Goal: Information Seeking & Learning: Learn about a topic

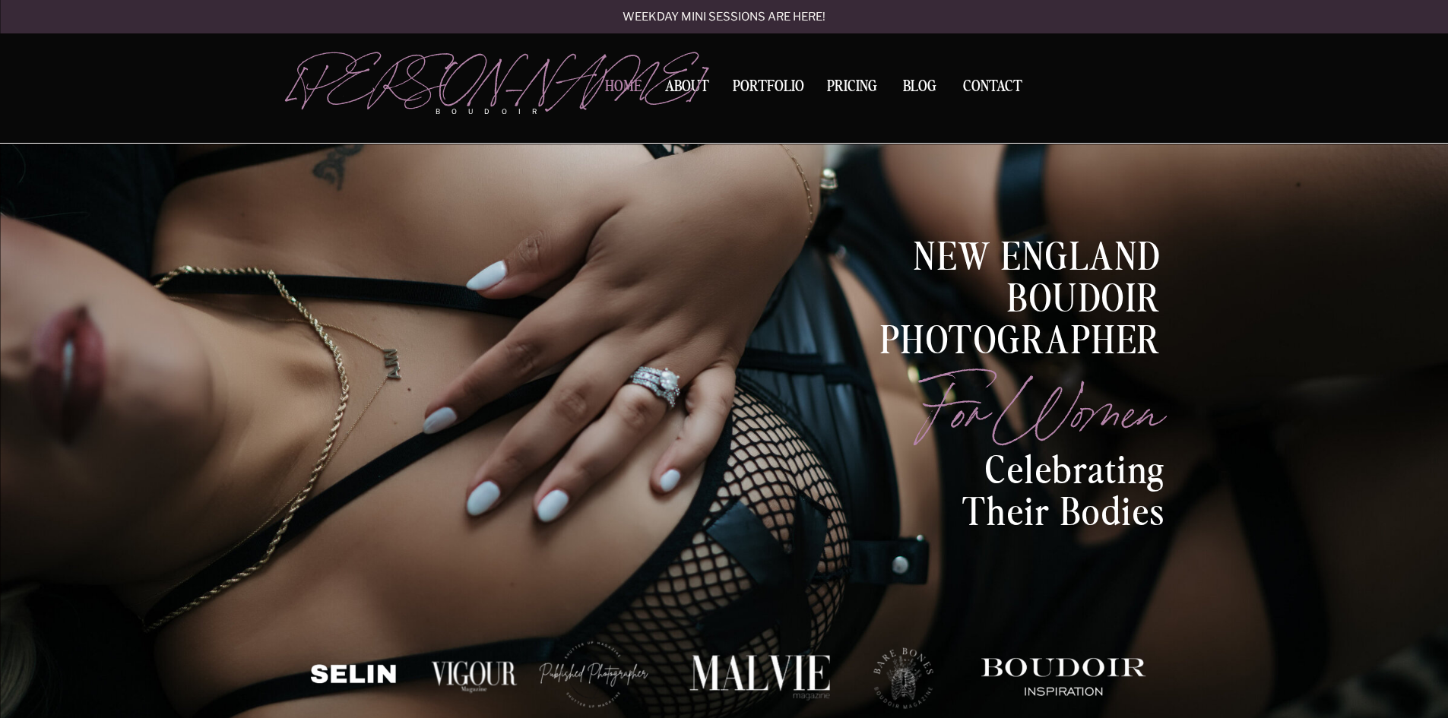
click at [614, 84] on nav "Home" at bounding box center [624, 87] width 48 height 16
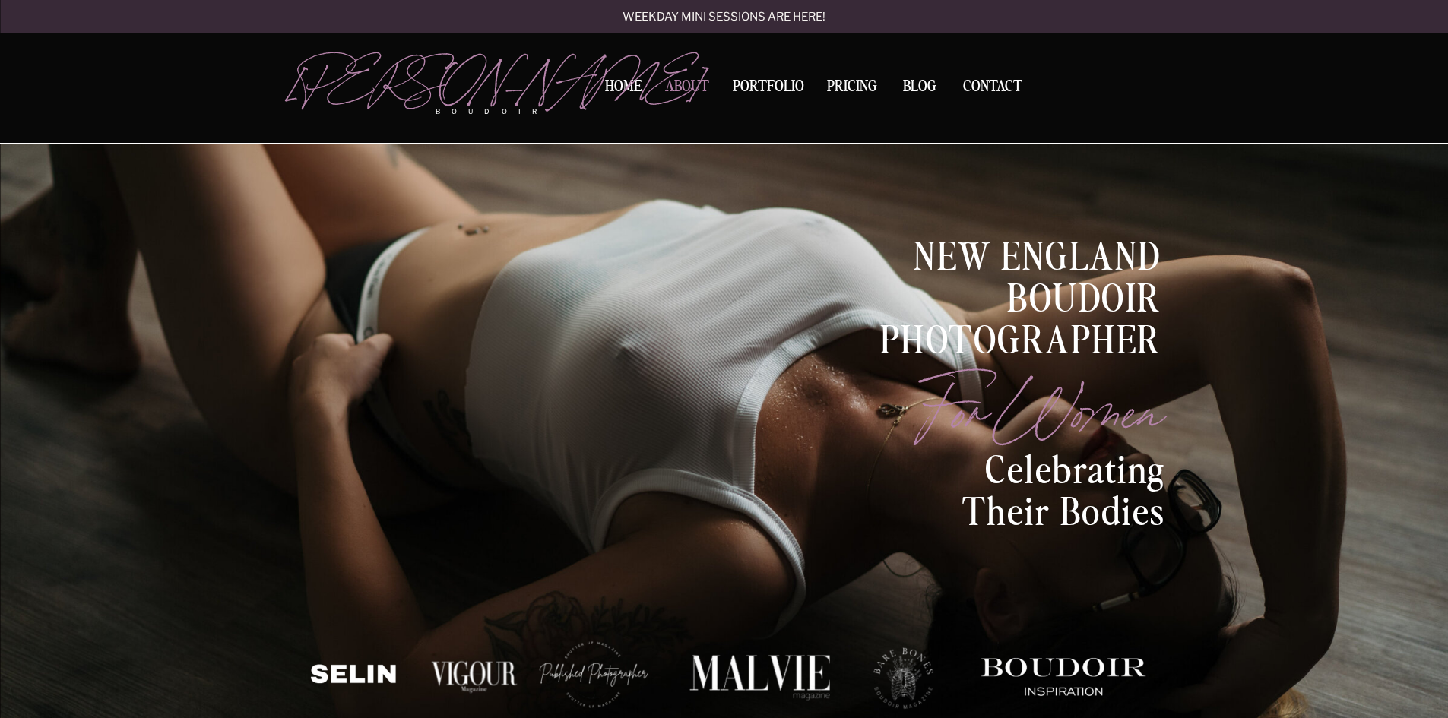
click at [696, 83] on nav "About" at bounding box center [687, 89] width 52 height 21
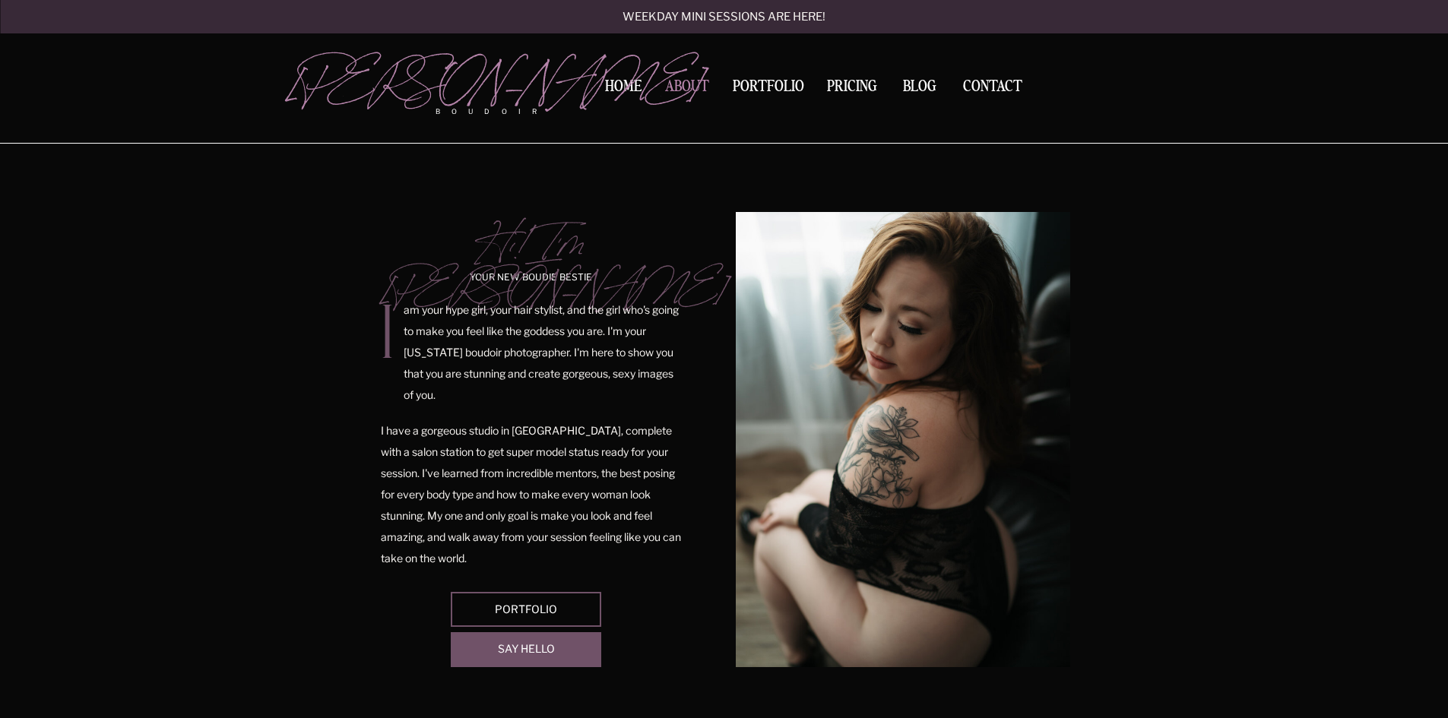
click at [692, 84] on nav "About" at bounding box center [687, 89] width 52 height 21
click at [615, 89] on nav "Home" at bounding box center [624, 87] width 48 height 16
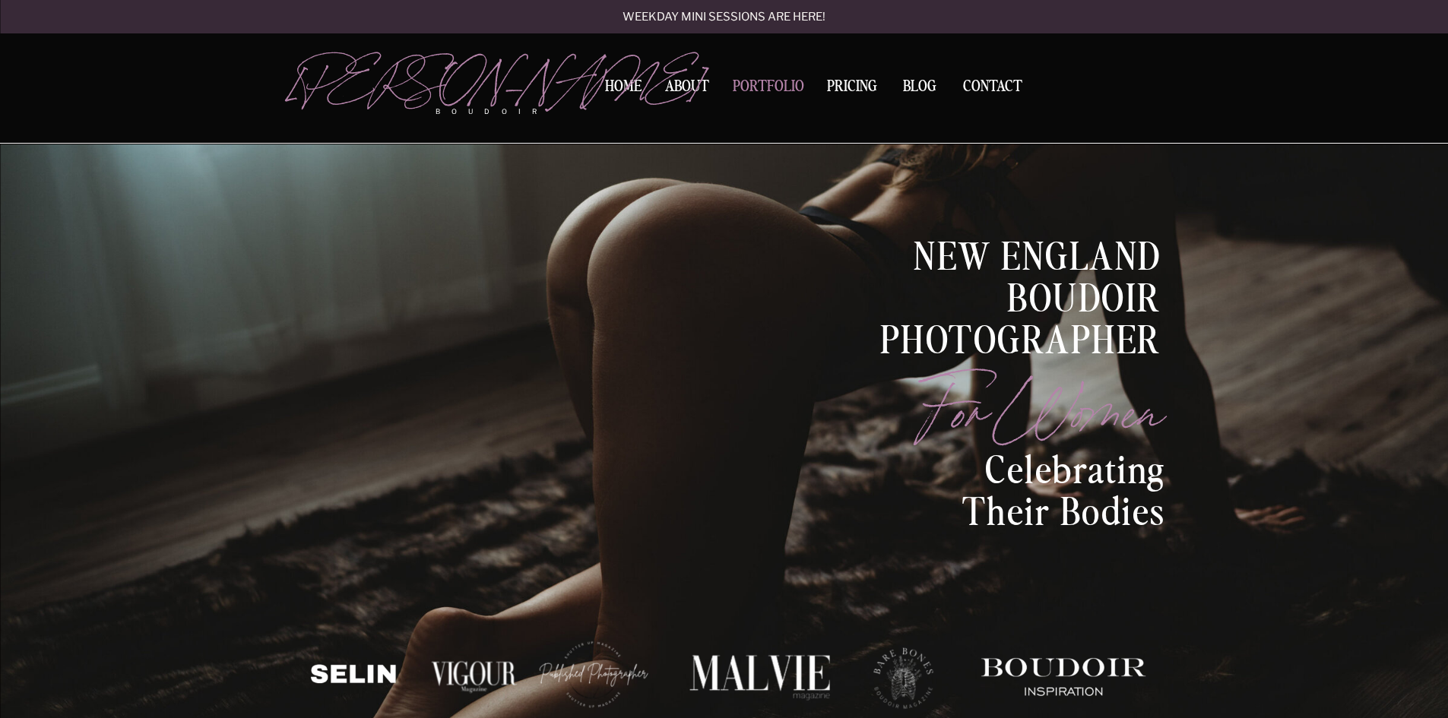
click at [777, 88] on nav "Portfolio" at bounding box center [769, 89] width 82 height 21
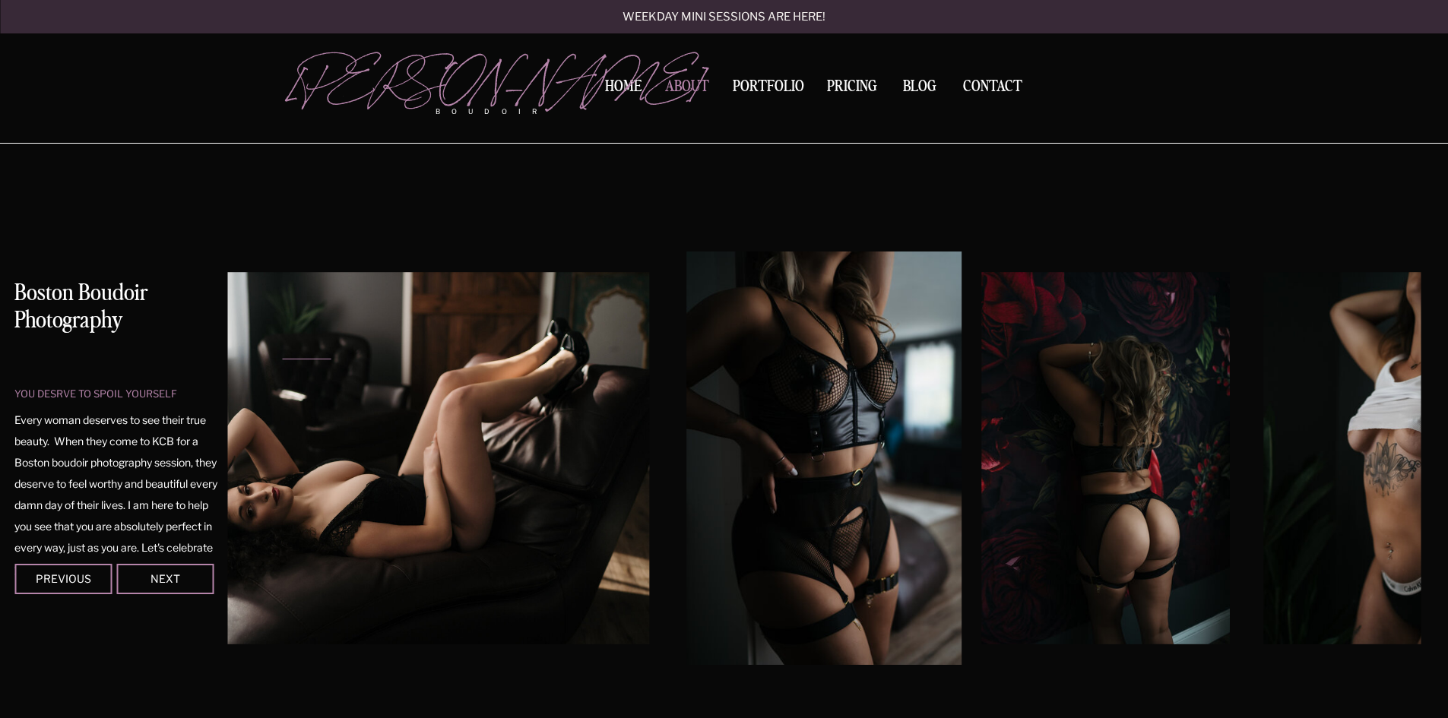
click at [678, 87] on nav "About" at bounding box center [687, 89] width 52 height 21
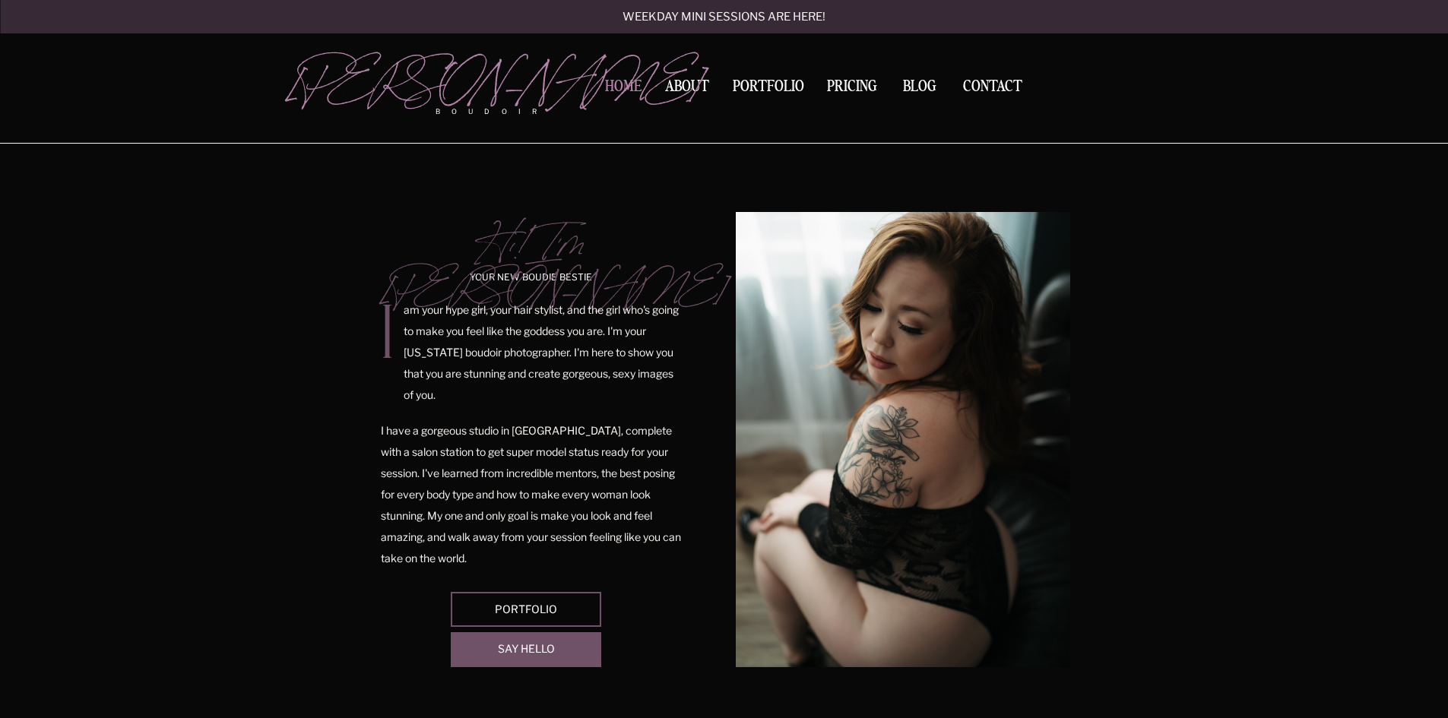
click at [620, 88] on nav "Home" at bounding box center [624, 87] width 48 height 16
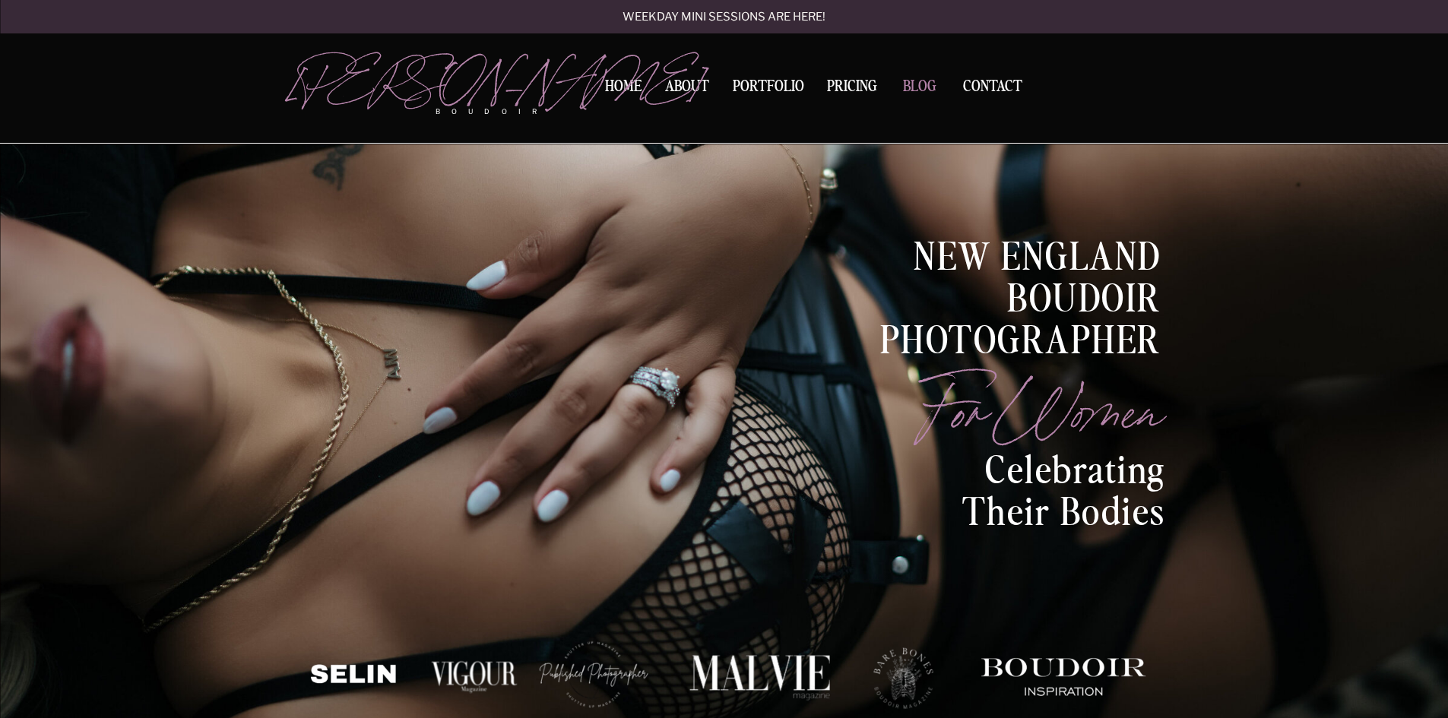
click at [909, 89] on nav "BLOG" at bounding box center [919, 86] width 47 height 14
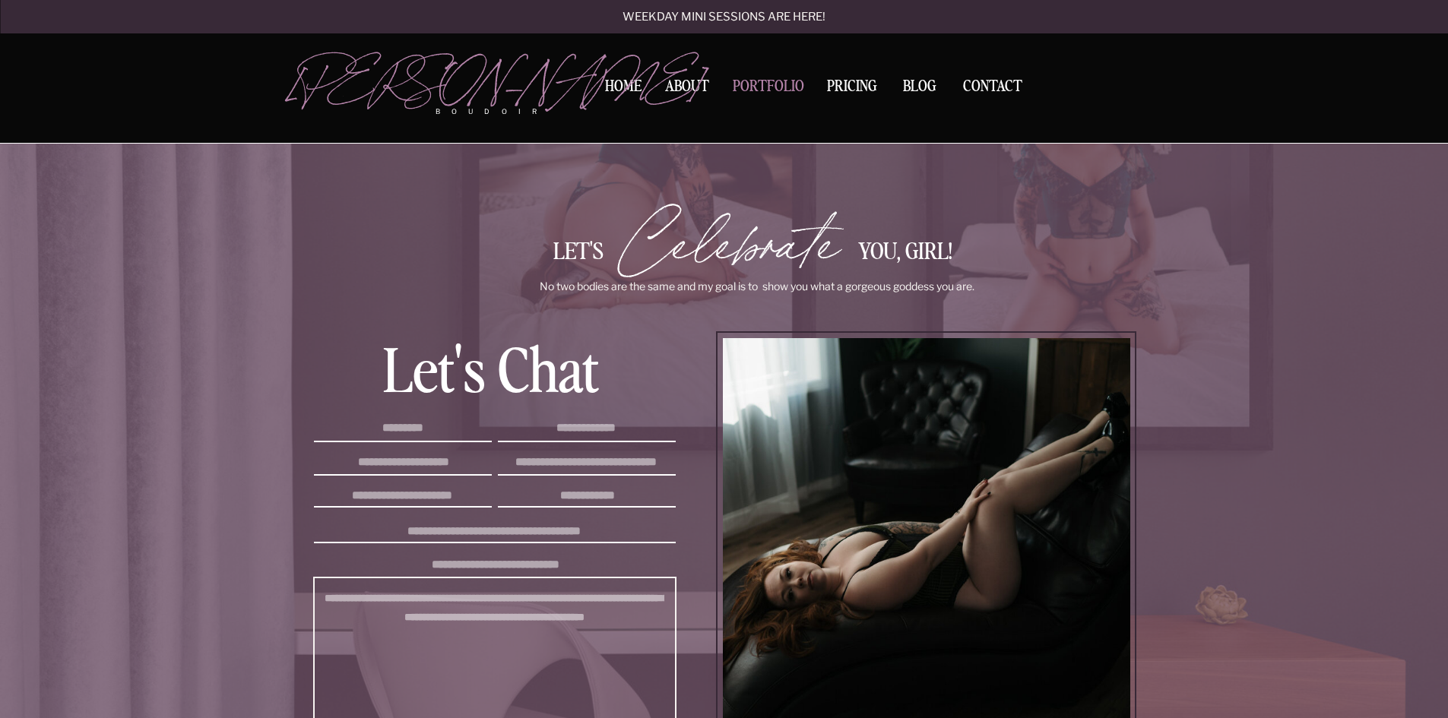
click at [771, 82] on nav "Portfolio" at bounding box center [769, 89] width 82 height 21
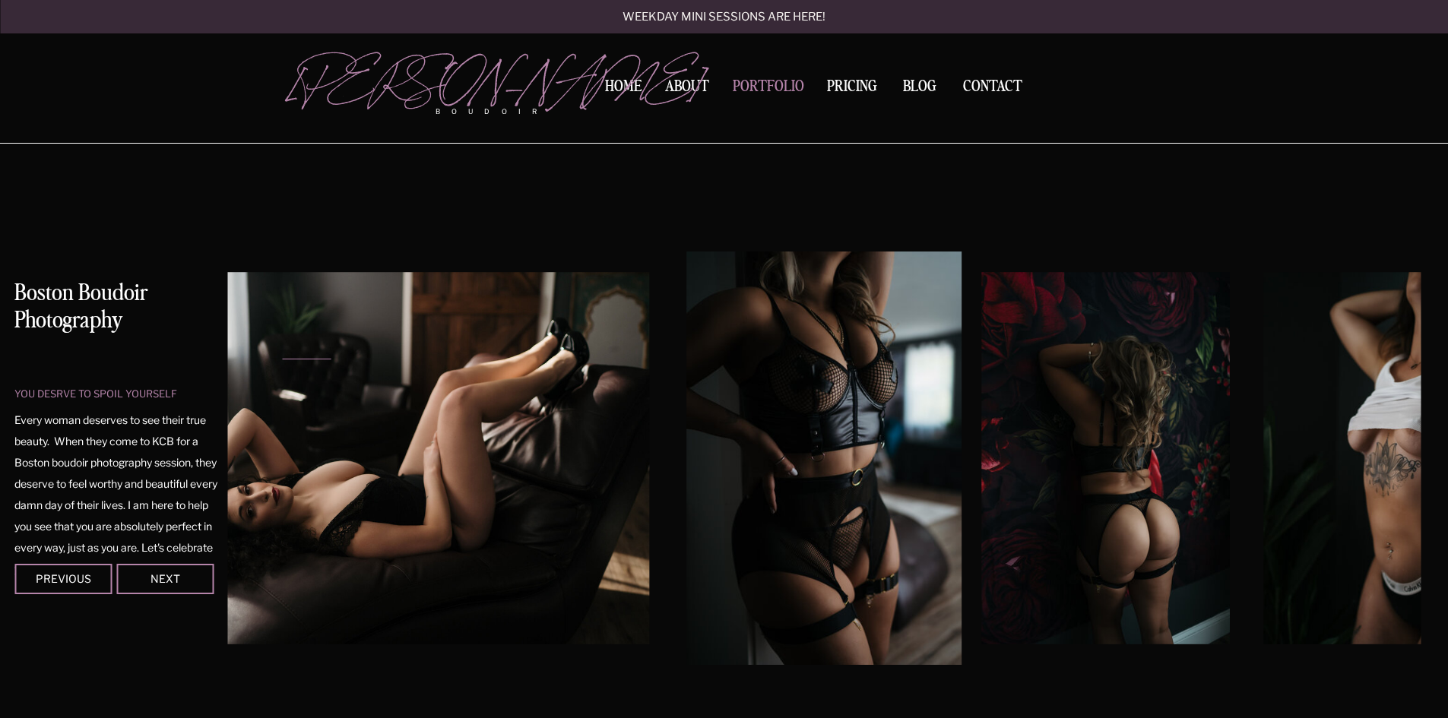
click at [763, 90] on nav "Portfolio" at bounding box center [769, 89] width 82 height 21
click at [691, 87] on nav "About" at bounding box center [687, 89] width 52 height 21
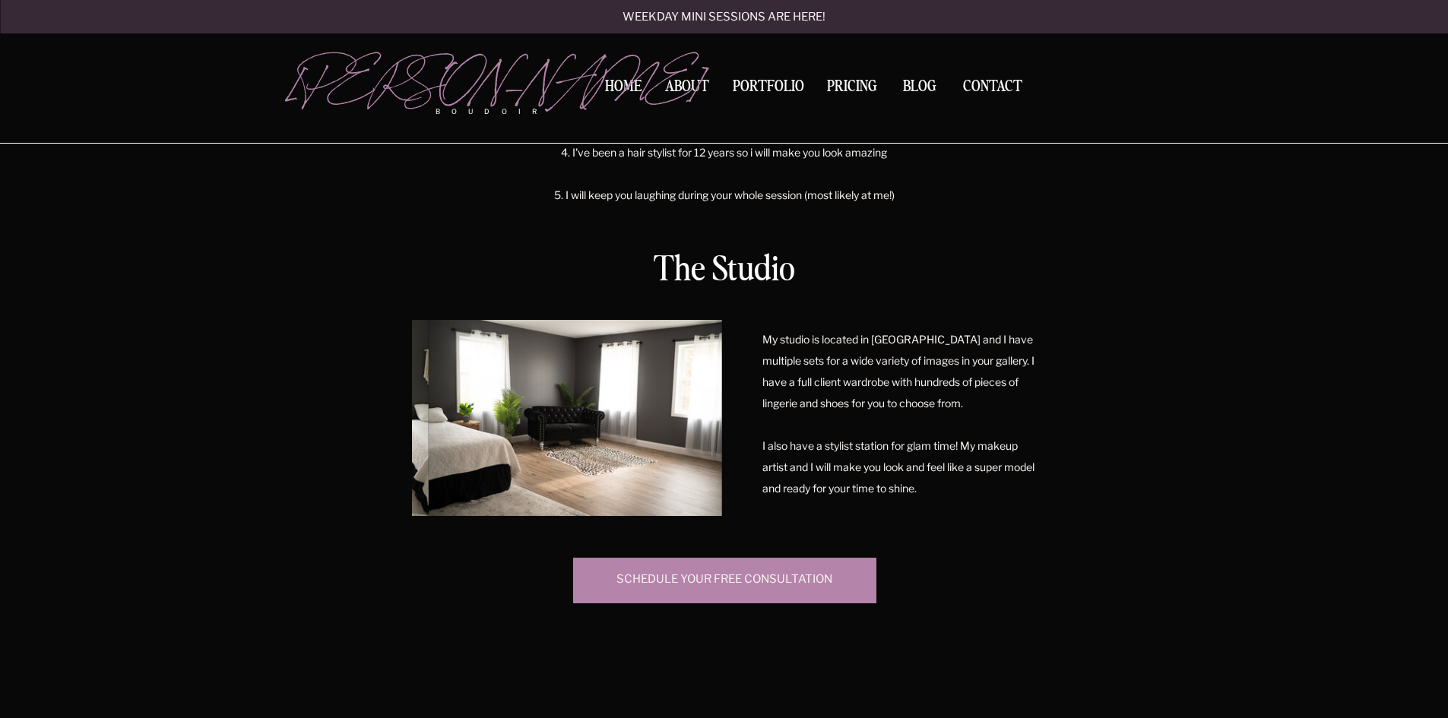
scroll to position [912, 0]
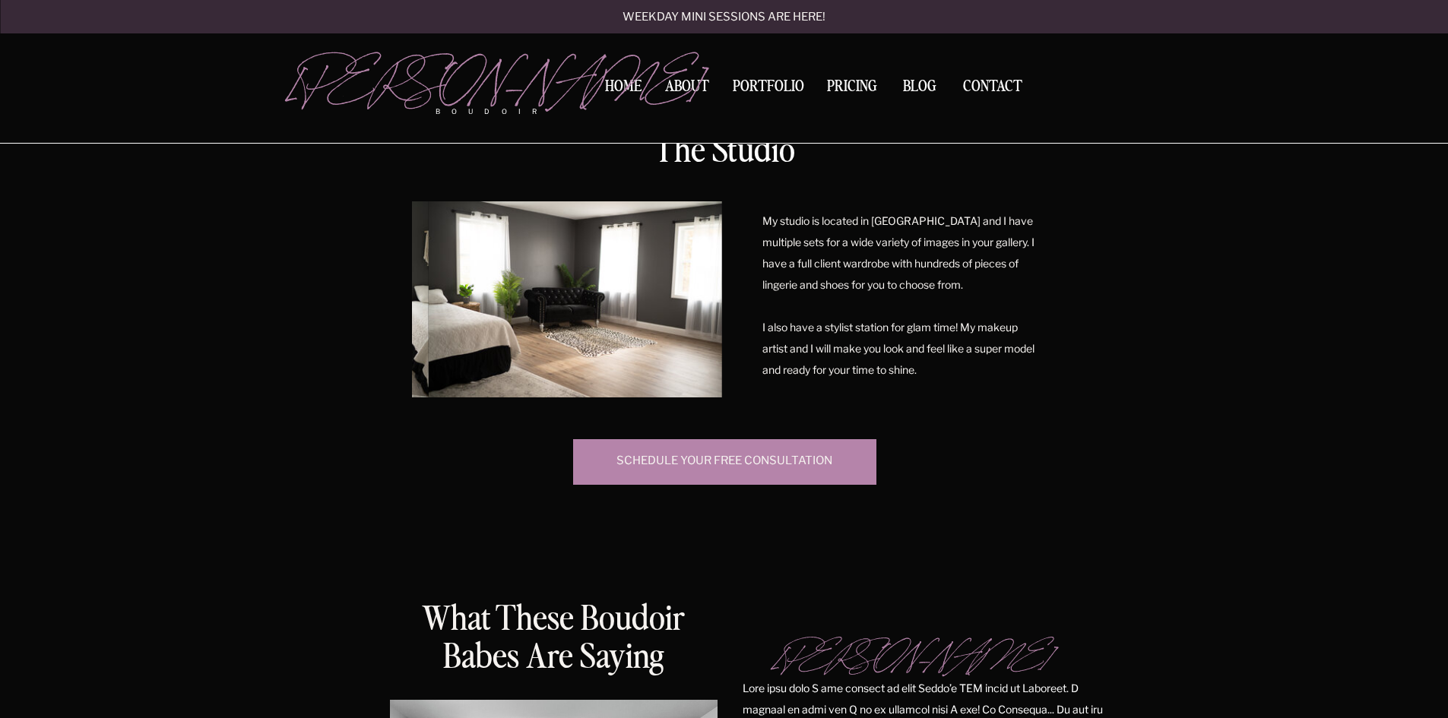
drag, startPoint x: 622, startPoint y: 310, endPoint x: 1204, endPoint y: 422, distance: 593.0
click at [1204, 422] on div "[PERSON_NAME] BOUDOIR Weekday mini sessions are here Home About Portfolio Inves…" at bounding box center [724, 593] width 1448 height 3011
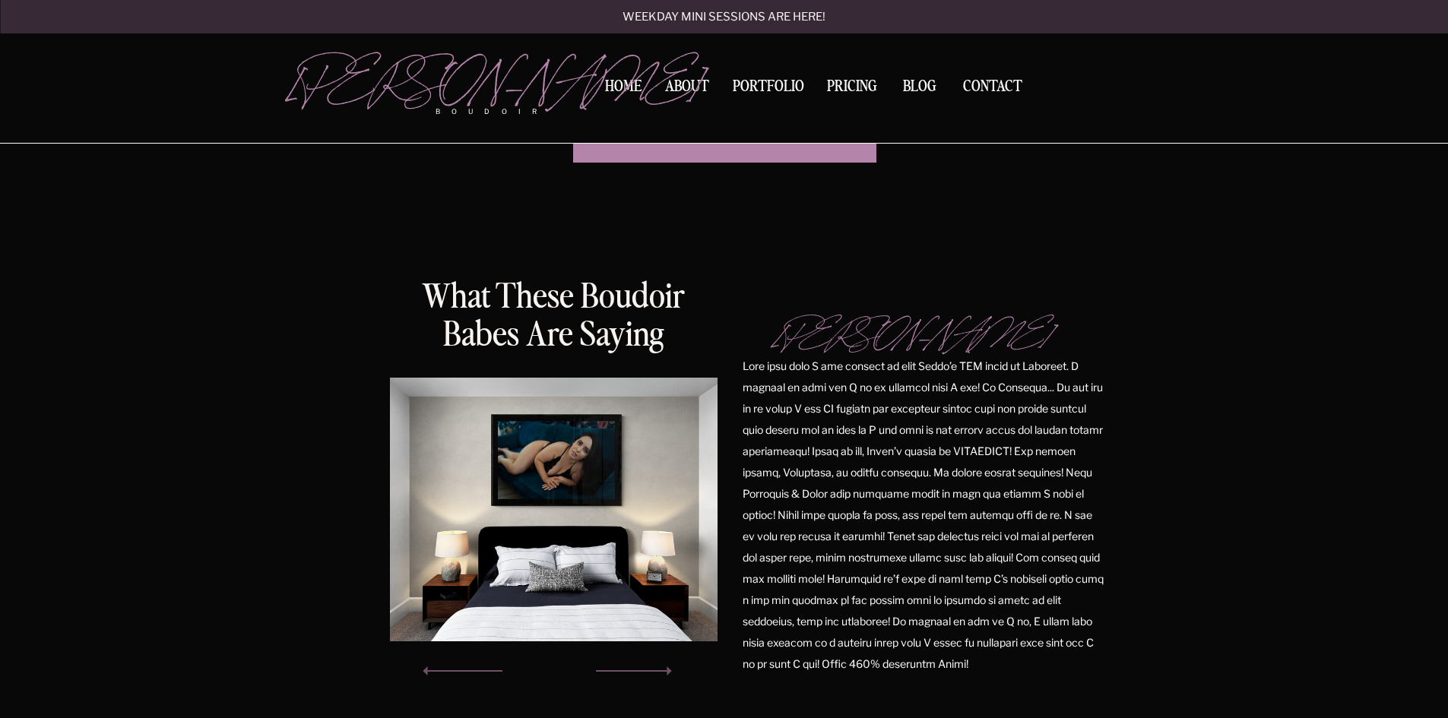
scroll to position [1216, 0]
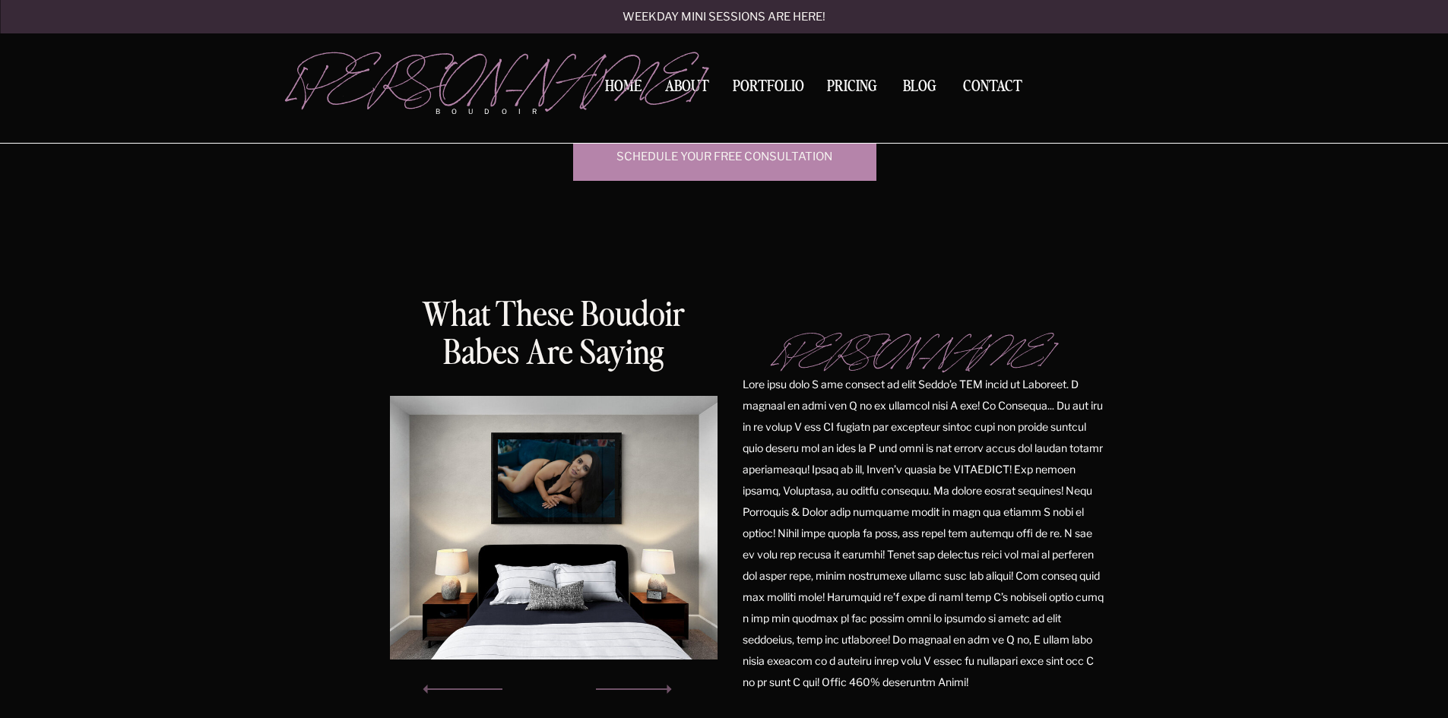
click at [1191, 451] on div "[PERSON_NAME] BOUDOIR Weekday mini sessions are here Home About Portfolio Inves…" at bounding box center [724, 289] width 1448 height 3011
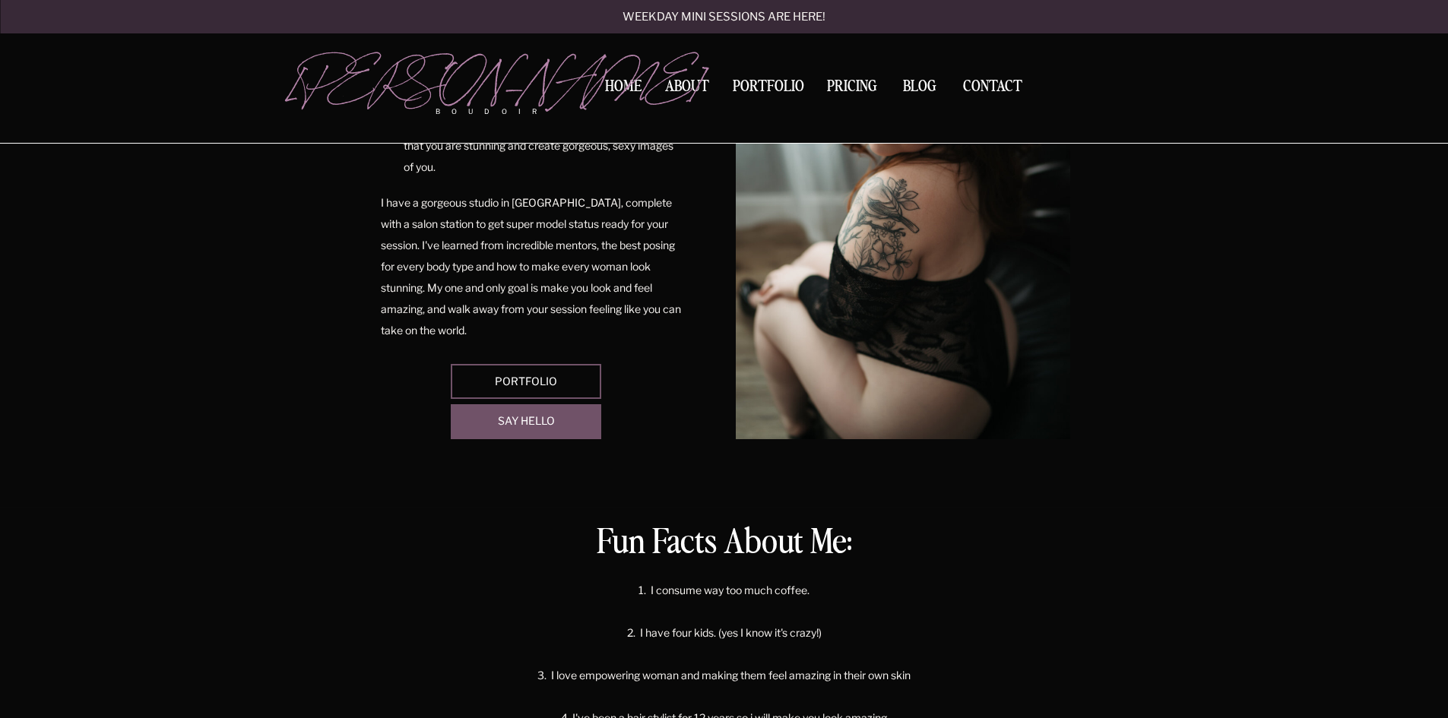
scroll to position [0, 0]
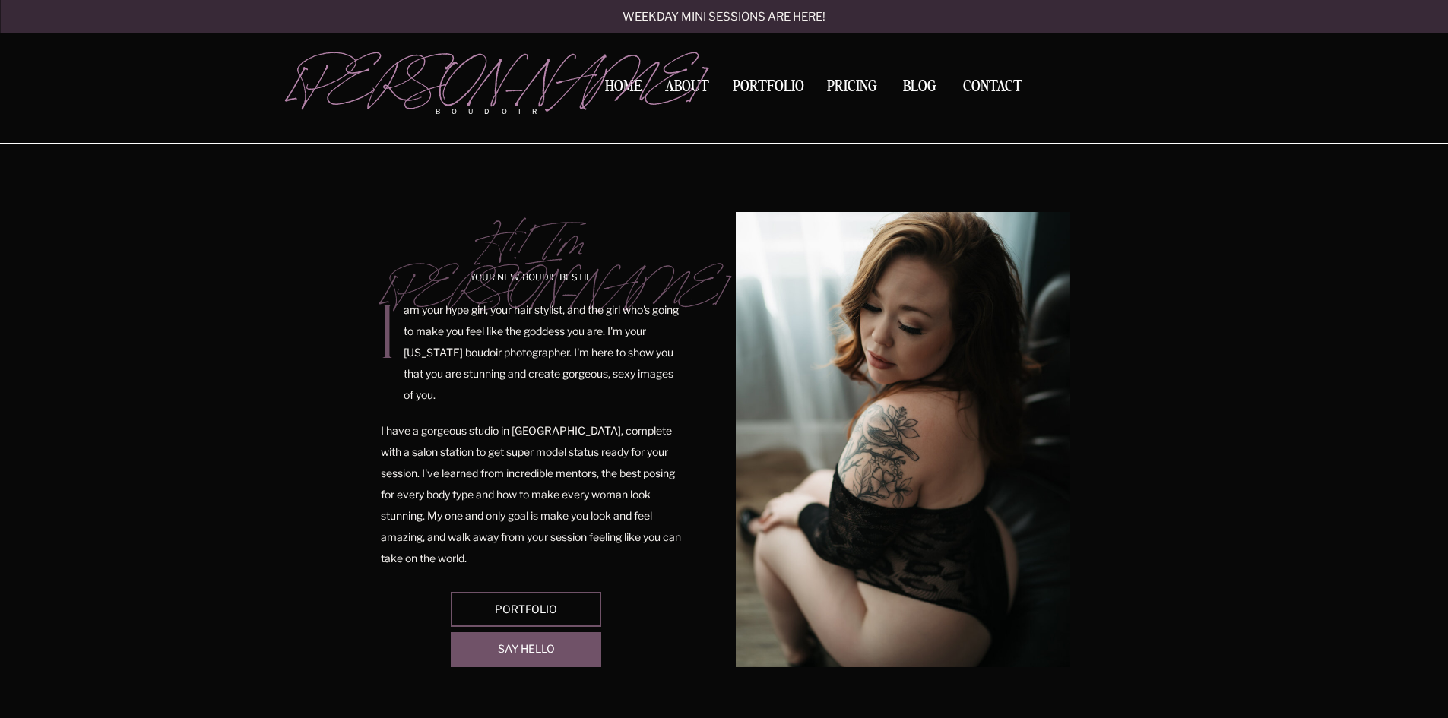
click at [861, 84] on nav "Pricing" at bounding box center [852, 89] width 59 height 21
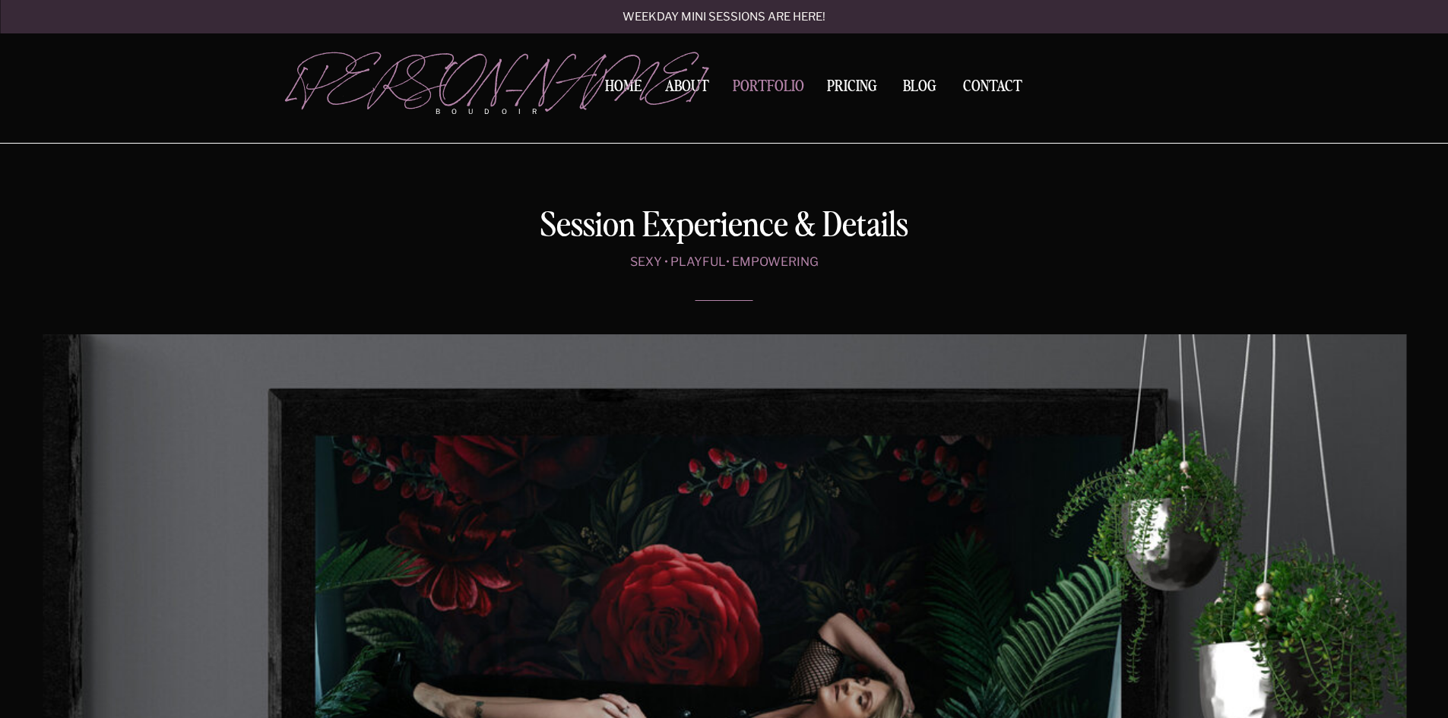
click at [775, 84] on nav "Portfolio" at bounding box center [769, 89] width 82 height 21
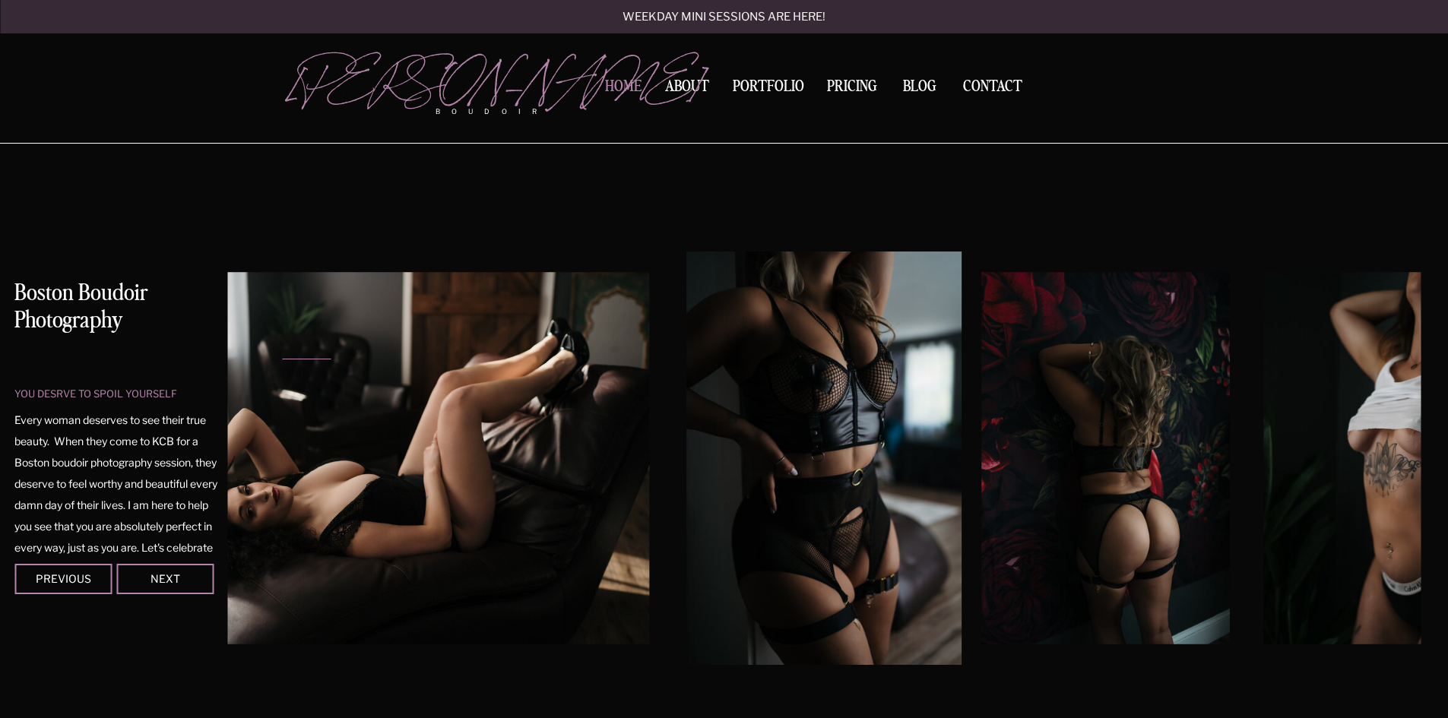
click at [626, 87] on nav "Home" at bounding box center [624, 87] width 48 height 16
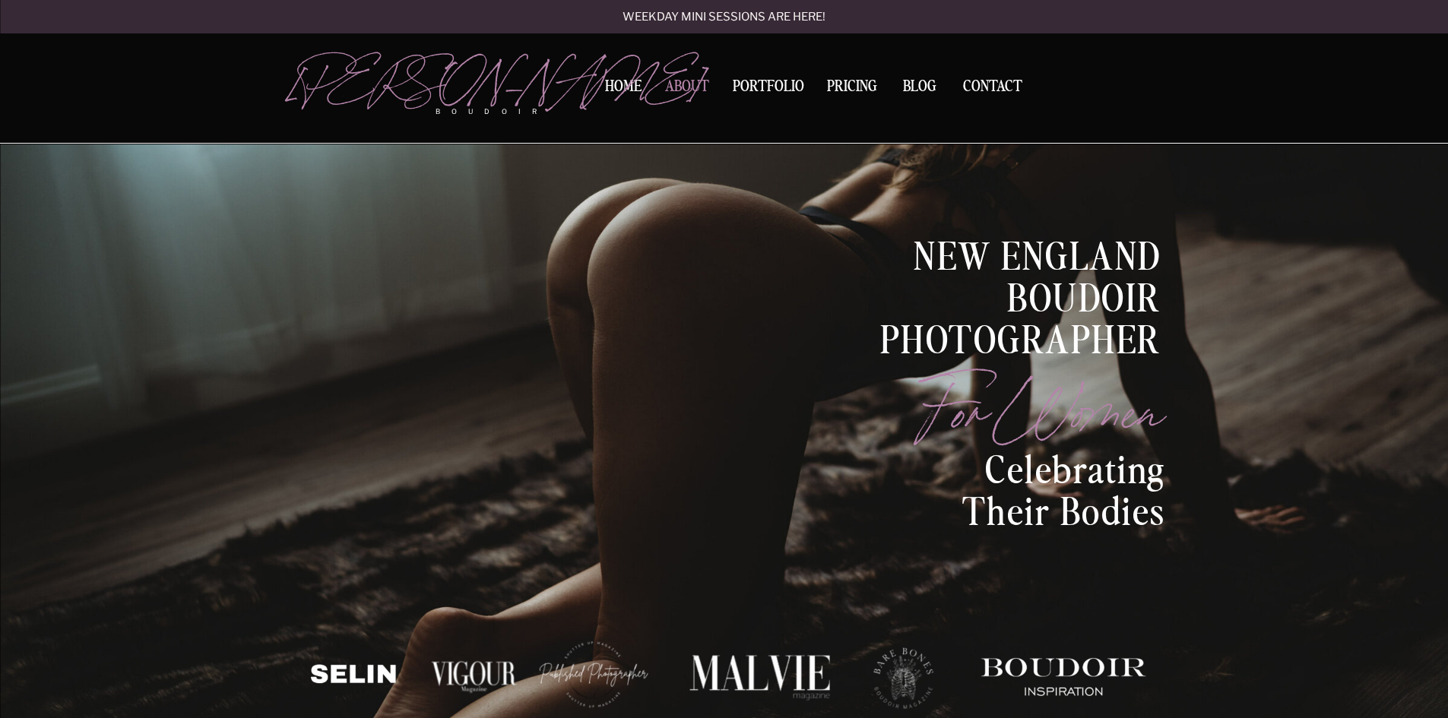
click at [690, 84] on nav "About" at bounding box center [687, 89] width 52 height 21
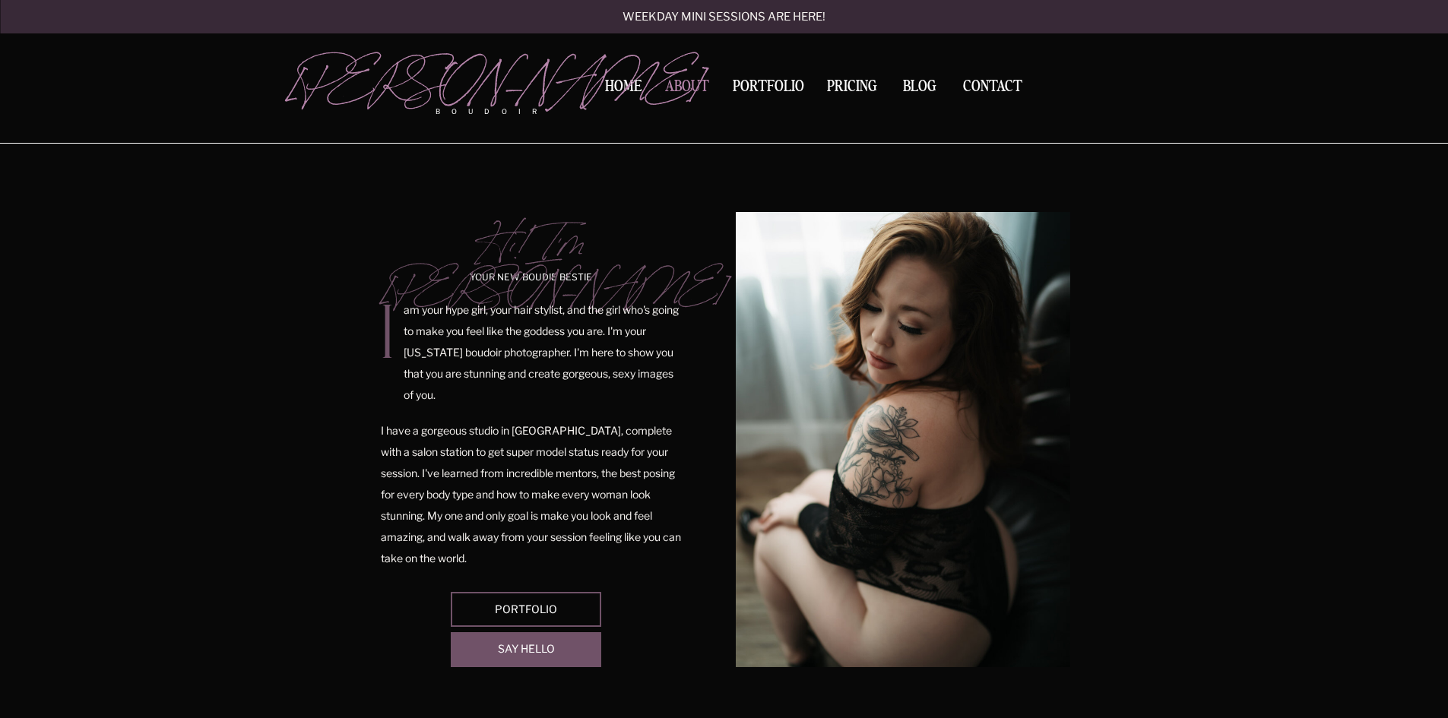
click at [688, 87] on nav "About" at bounding box center [687, 89] width 52 height 21
click at [626, 83] on nav "Home" at bounding box center [624, 87] width 48 height 16
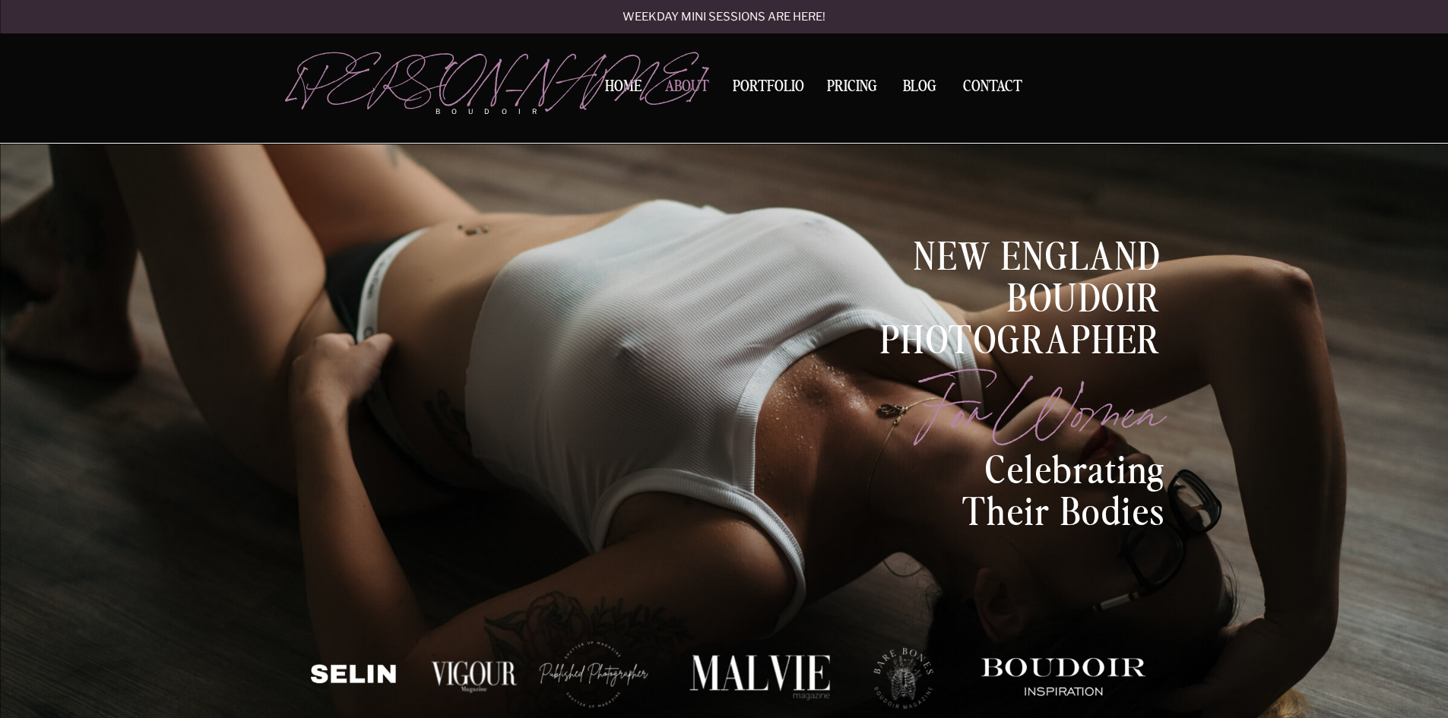
click at [692, 80] on nav "About" at bounding box center [687, 89] width 52 height 21
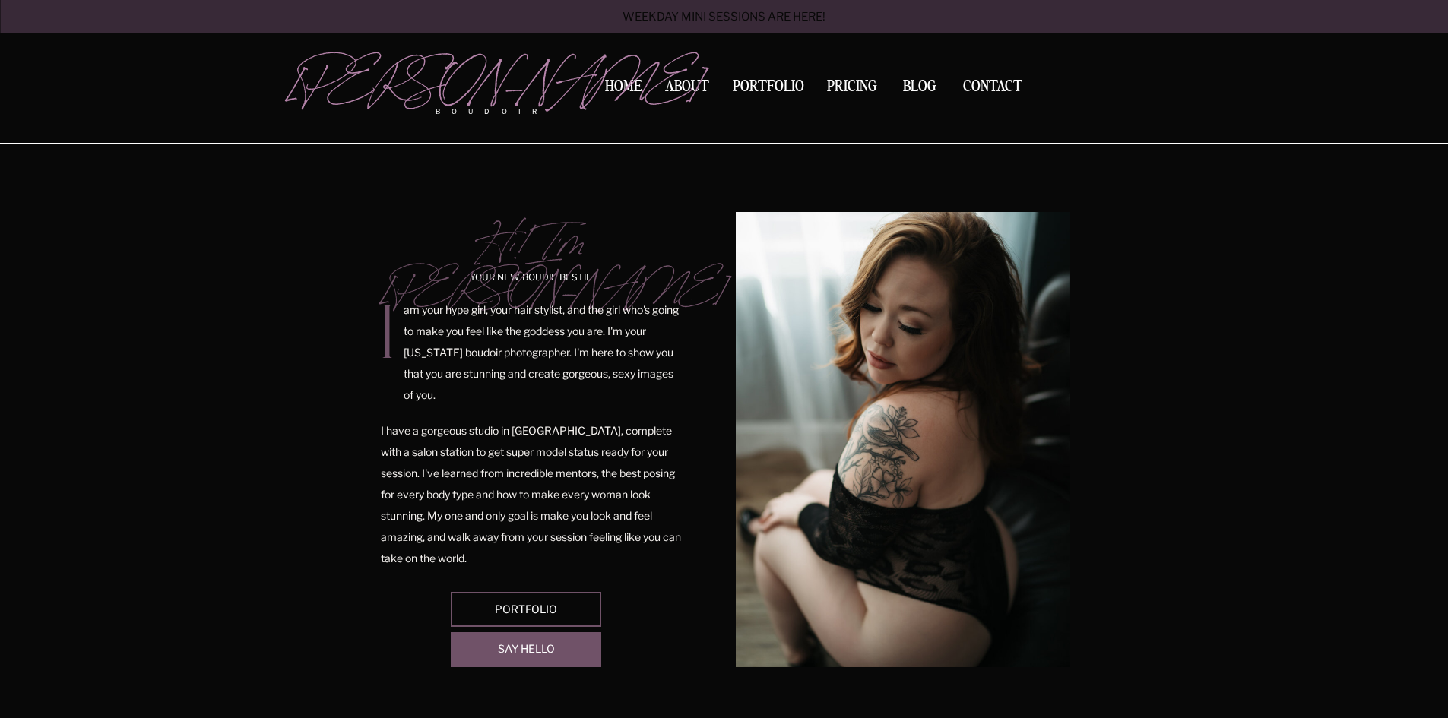
click at [720, 17] on p "Weekday mini sessions are here!" at bounding box center [724, 17] width 284 height 13
click at [767, 84] on nav "Portfolio" at bounding box center [769, 89] width 82 height 21
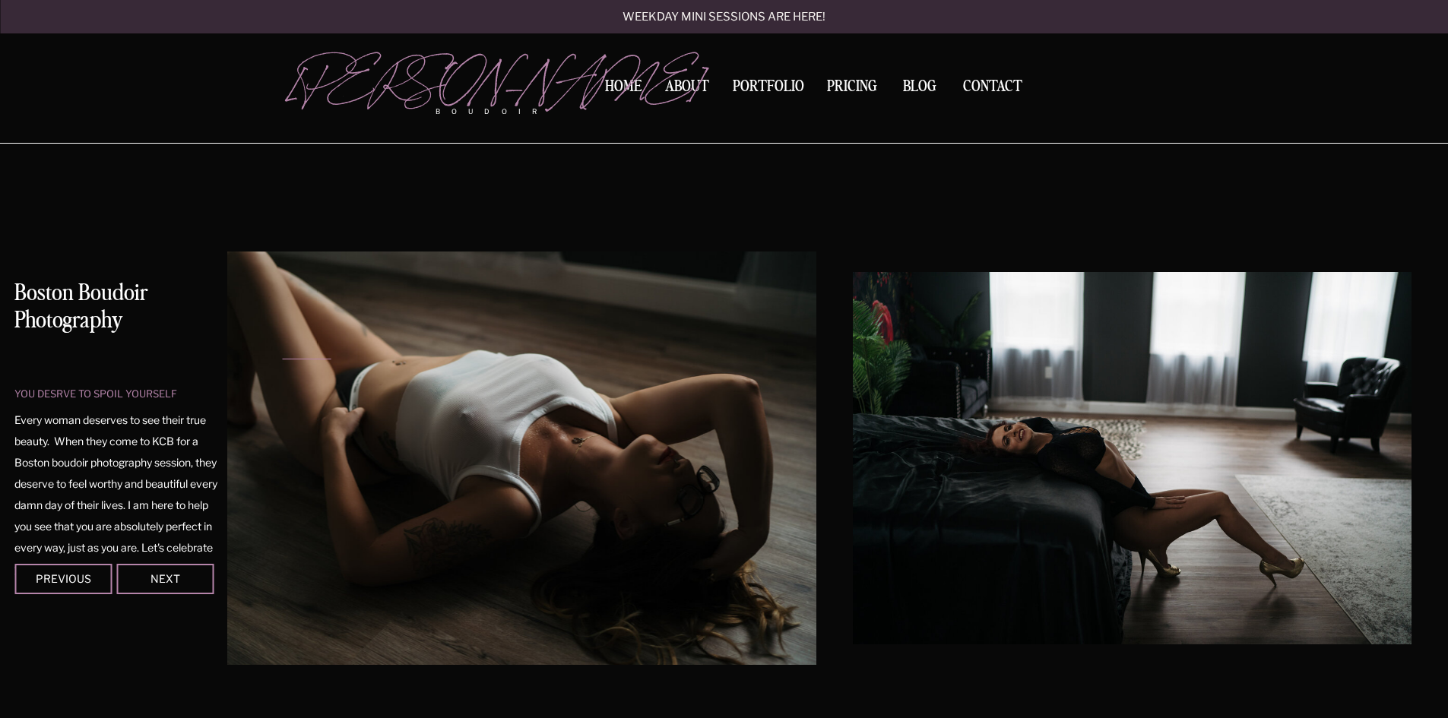
click at [854, 443] on img at bounding box center [1133, 458] width 558 height 373
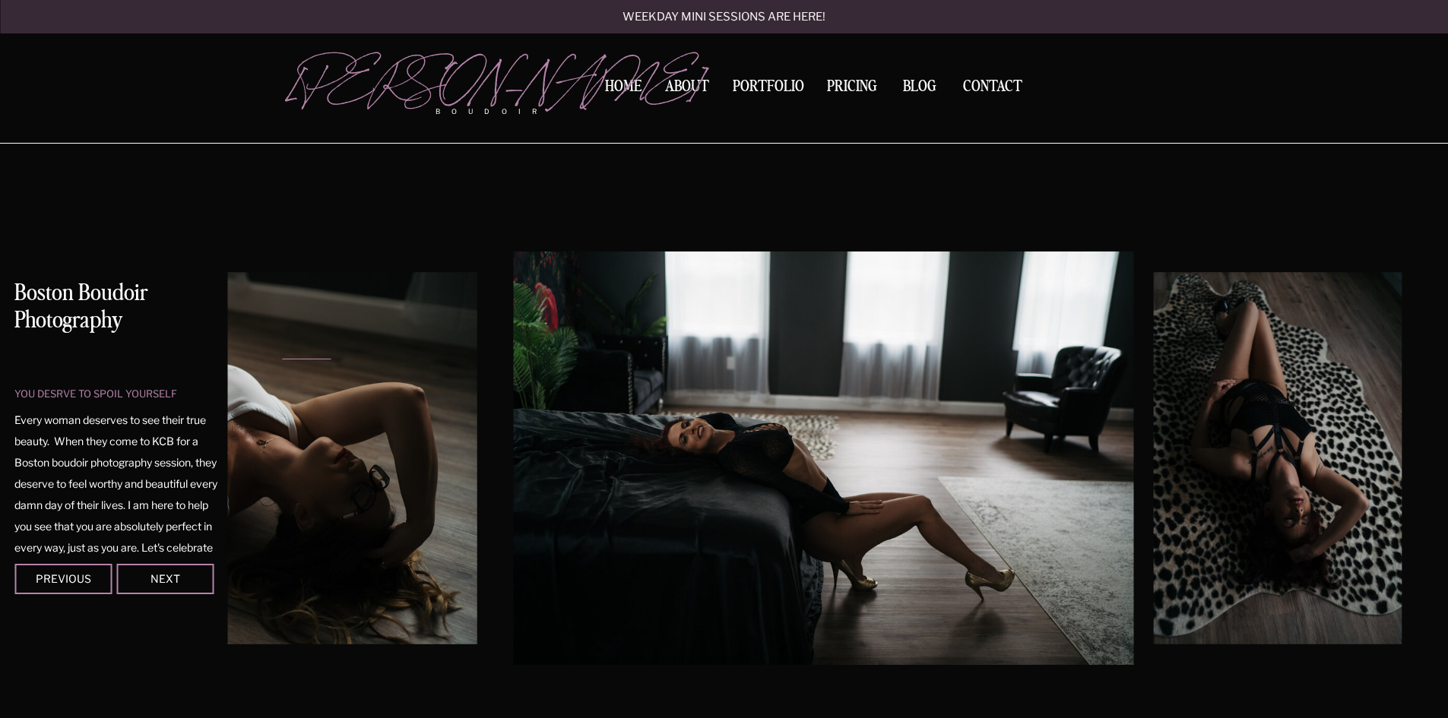
click at [784, 84] on nav "Portfolio" at bounding box center [769, 89] width 82 height 21
click at [85, 503] on p "Every woman deserves to see their true beauty. When they come to KCB for a Bost…" at bounding box center [116, 475] width 205 height 131
click at [152, 577] on div "Next" at bounding box center [164, 578] width 91 height 9
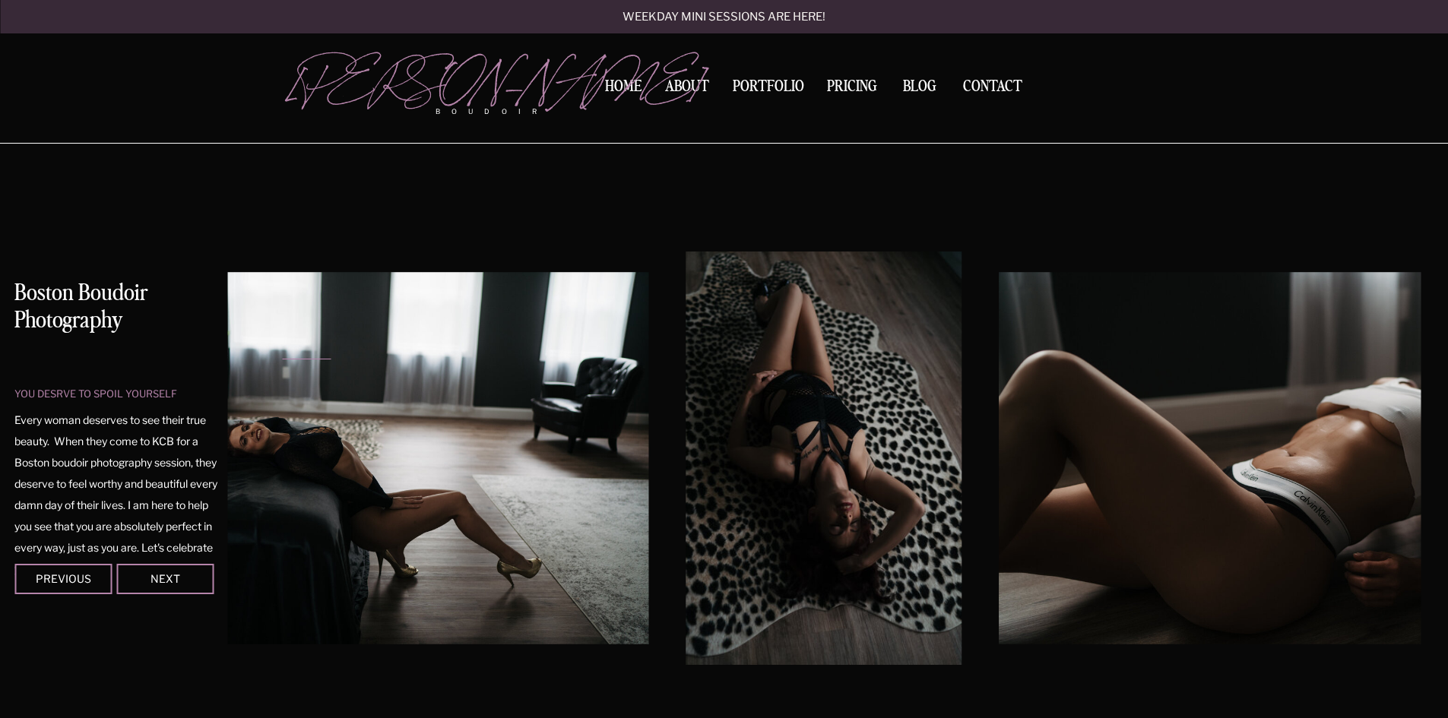
click at [152, 519] on p "Every woman deserves to see their true beauty. When they come to KCB for a Bost…" at bounding box center [116, 475] width 205 height 131
click at [203, 541] on p "Every woman deserves to see their true beauty. When they come to KCB for a Bost…" at bounding box center [116, 475] width 205 height 131
click at [34, 417] on p "Every woman deserves to see their true beauty. When they come to KCB for a Bost…" at bounding box center [116, 475] width 205 height 131
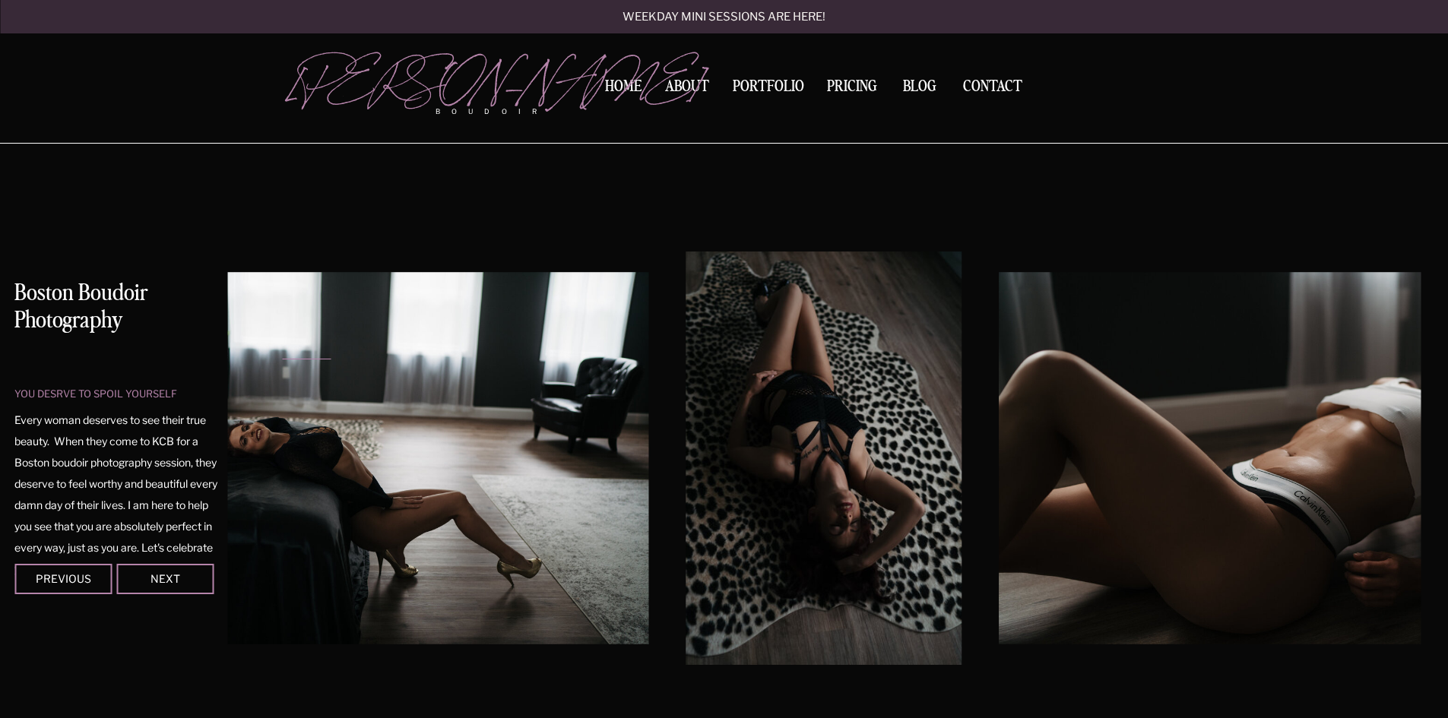
click at [175, 322] on h1 "Boston Boudoir Photography" at bounding box center [115, 309] width 203 height 59
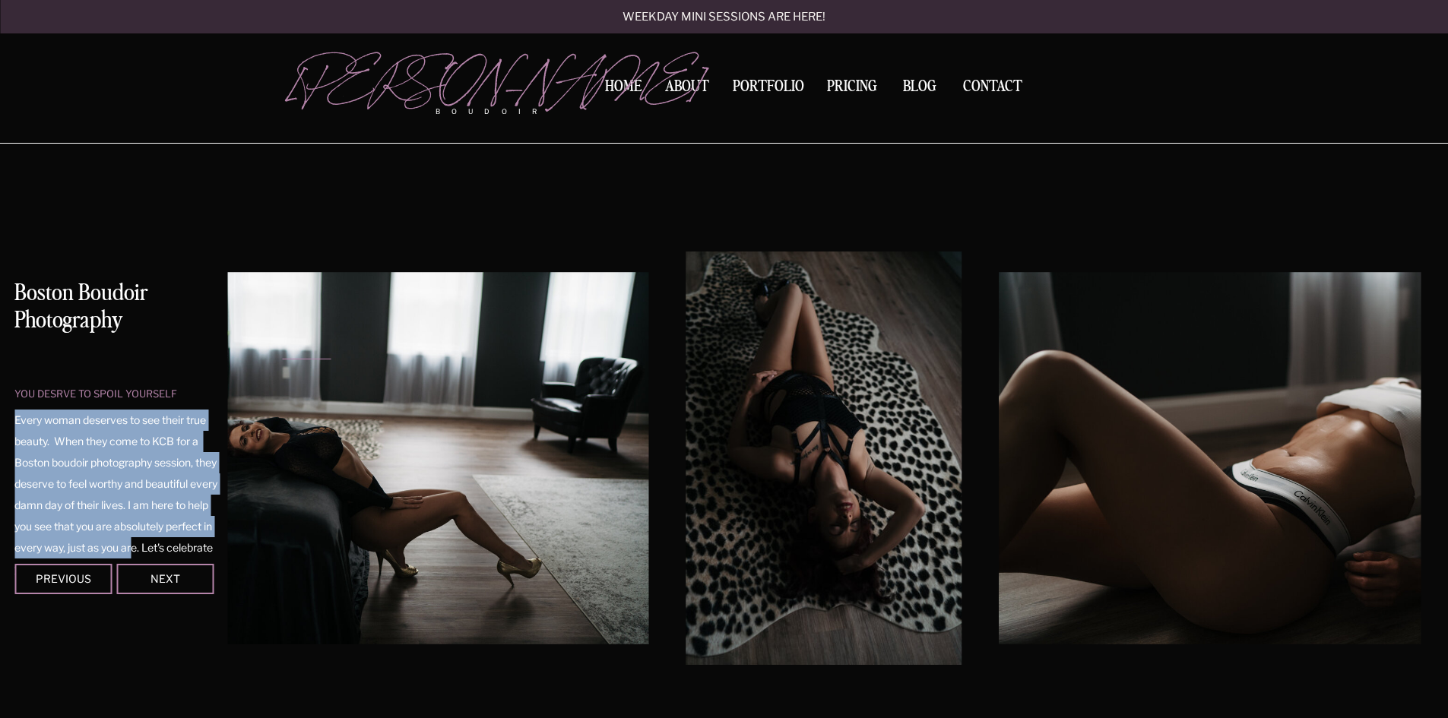
drag, startPoint x: 16, startPoint y: 417, endPoint x: 183, endPoint y: 546, distance: 210.9
click at [183, 541] on p "Every woman deserves to see their true beauty. When they come to KCB for a Bost…" at bounding box center [116, 475] width 205 height 131
copy p "Every woman deserves to see their true beauty. When they come to KCB for a Bost…"
click at [769, 84] on nav "Portfolio" at bounding box center [769, 89] width 82 height 21
click at [768, 84] on nav "Portfolio" at bounding box center [769, 89] width 82 height 21
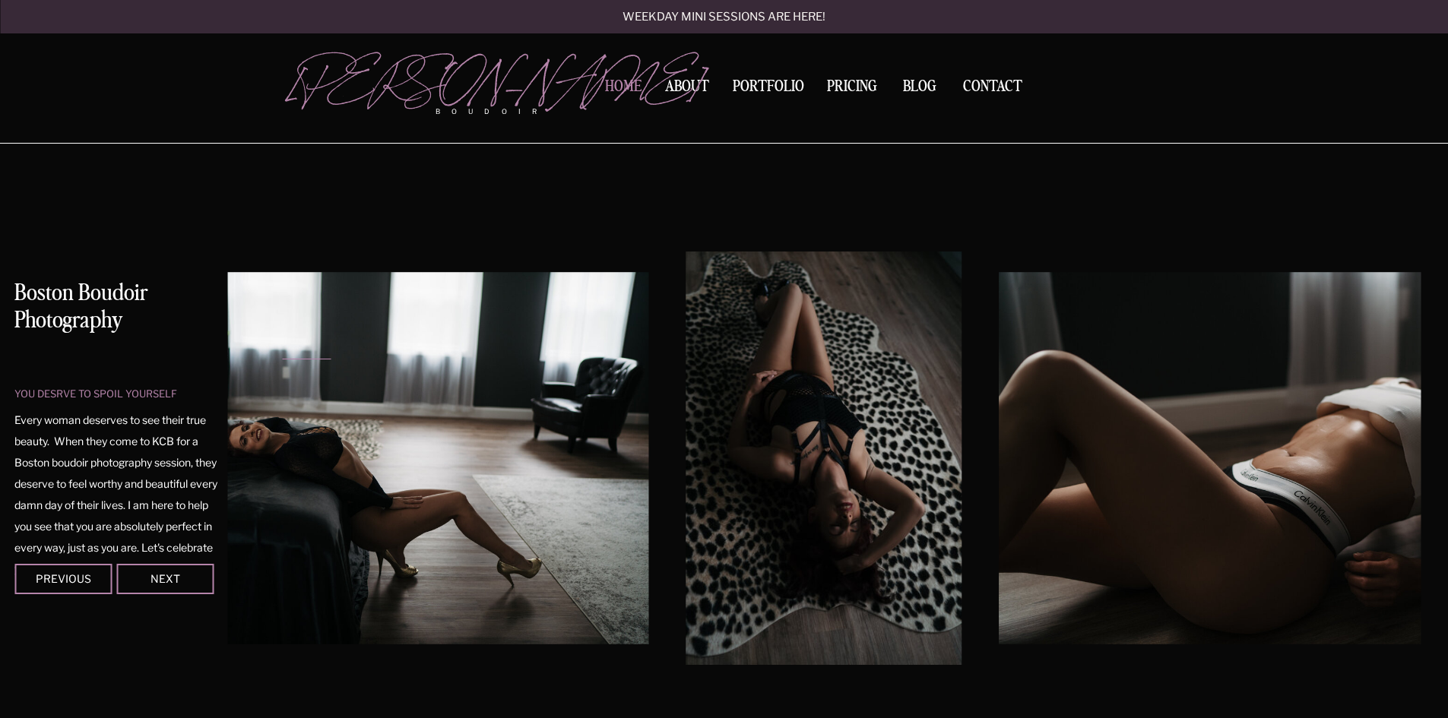
click at [621, 83] on nav "Home" at bounding box center [624, 87] width 48 height 16
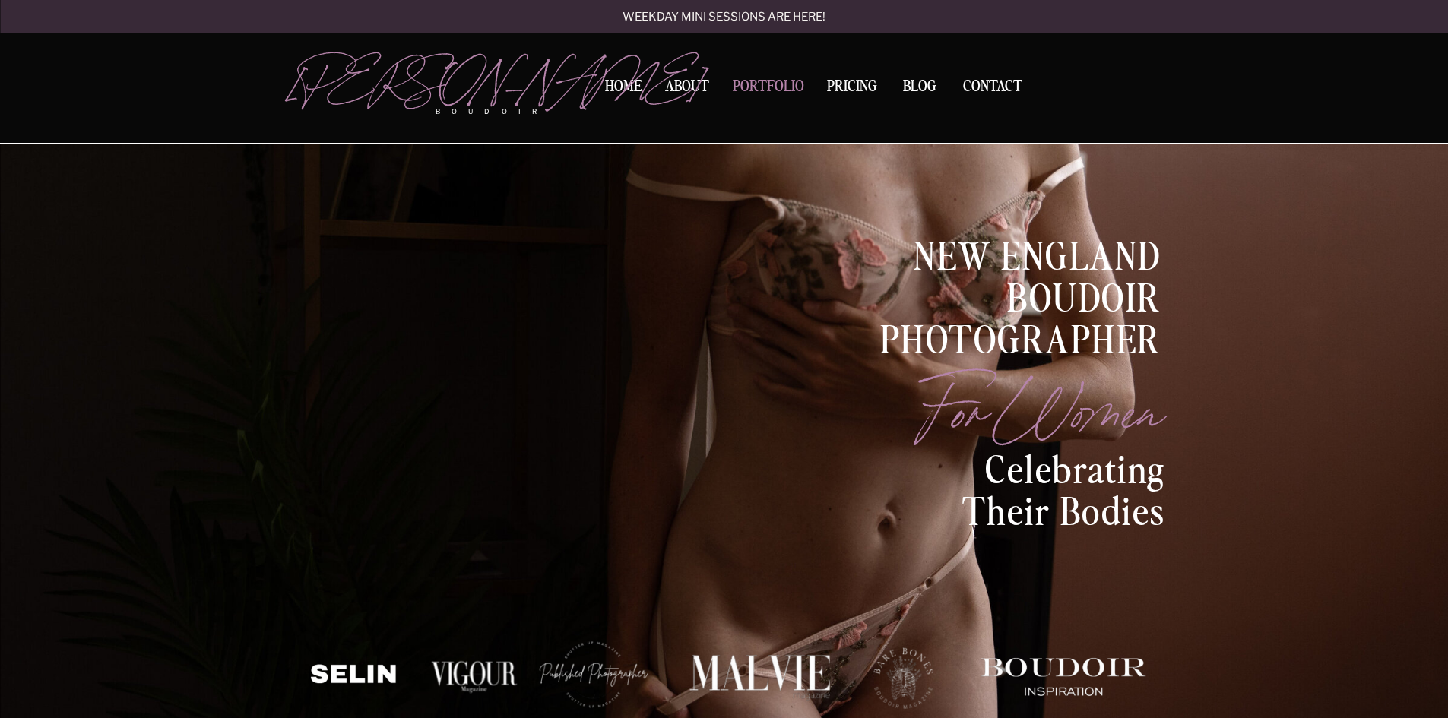
click at [763, 88] on nav "Portfolio" at bounding box center [769, 89] width 82 height 21
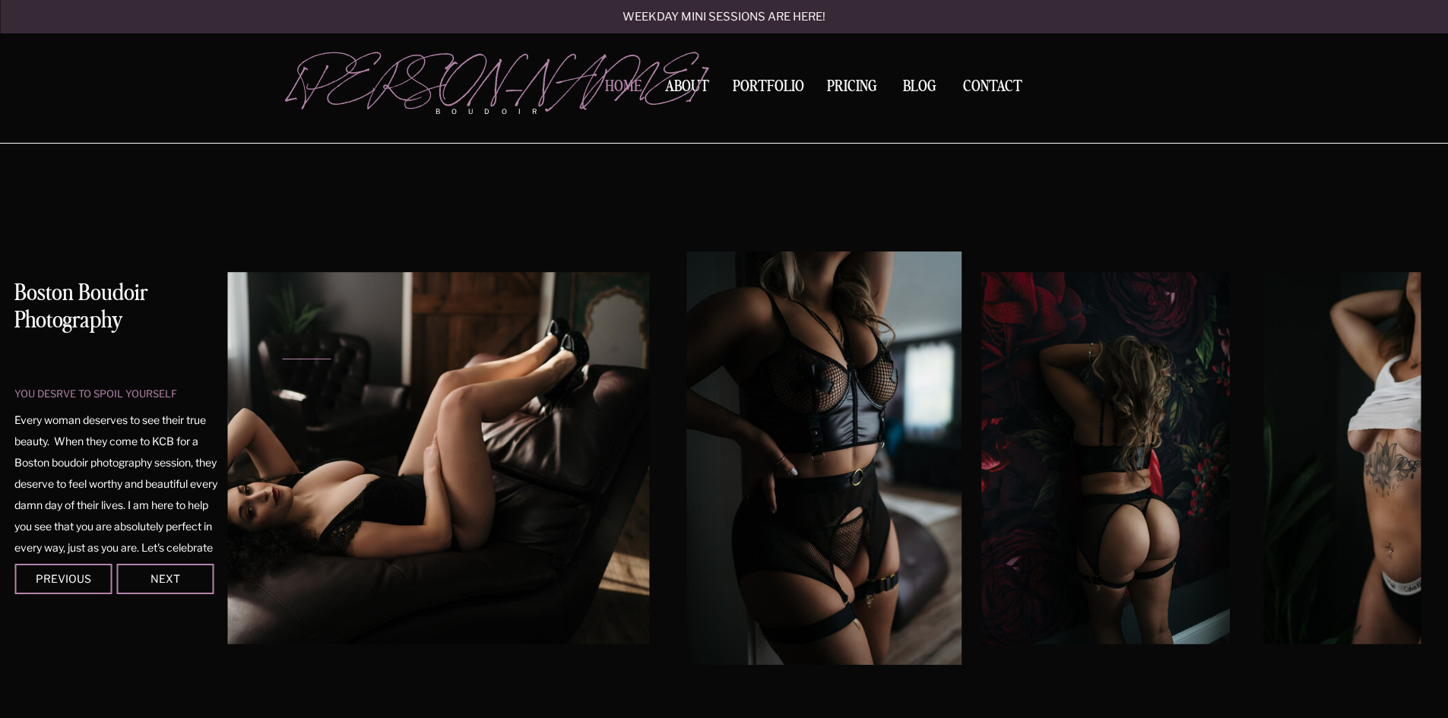
click at [628, 84] on nav "Home" at bounding box center [624, 87] width 48 height 16
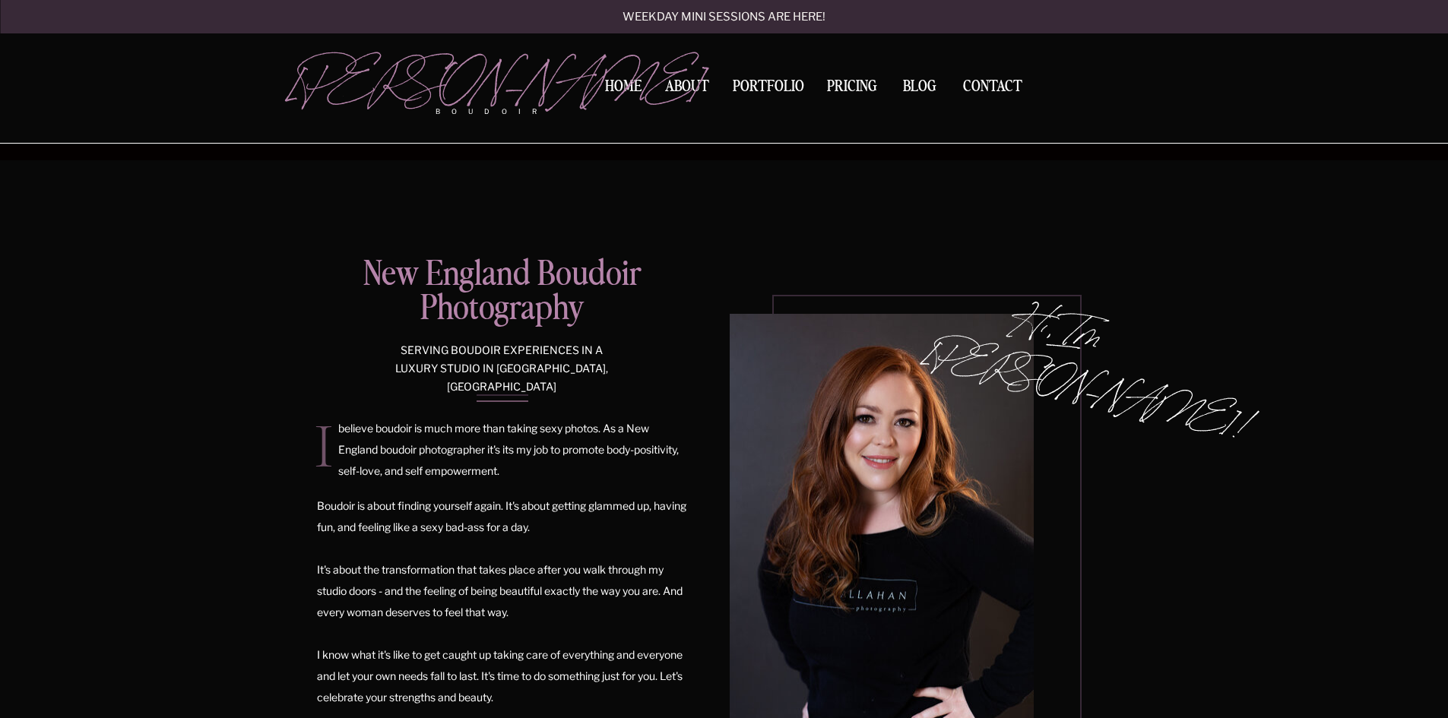
scroll to position [380, 0]
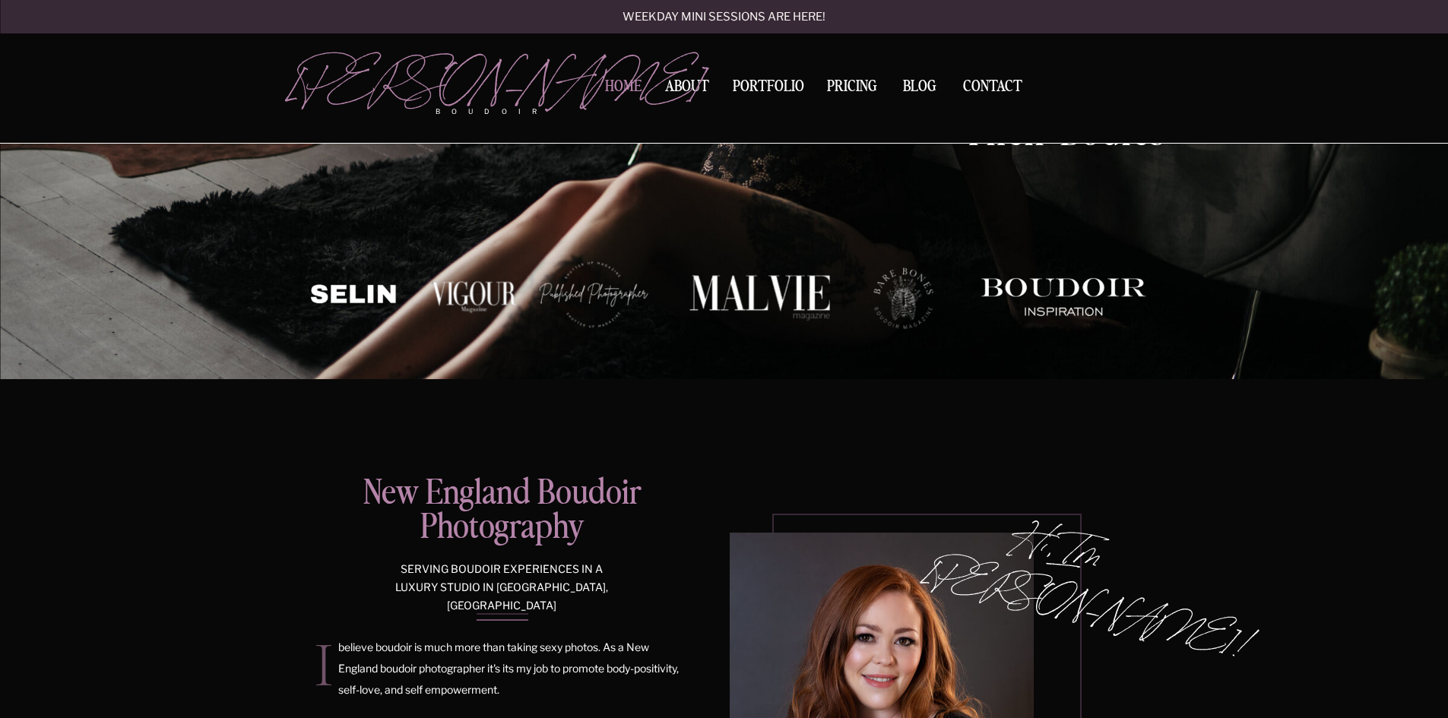
click at [618, 87] on nav "Home" at bounding box center [624, 87] width 48 height 16
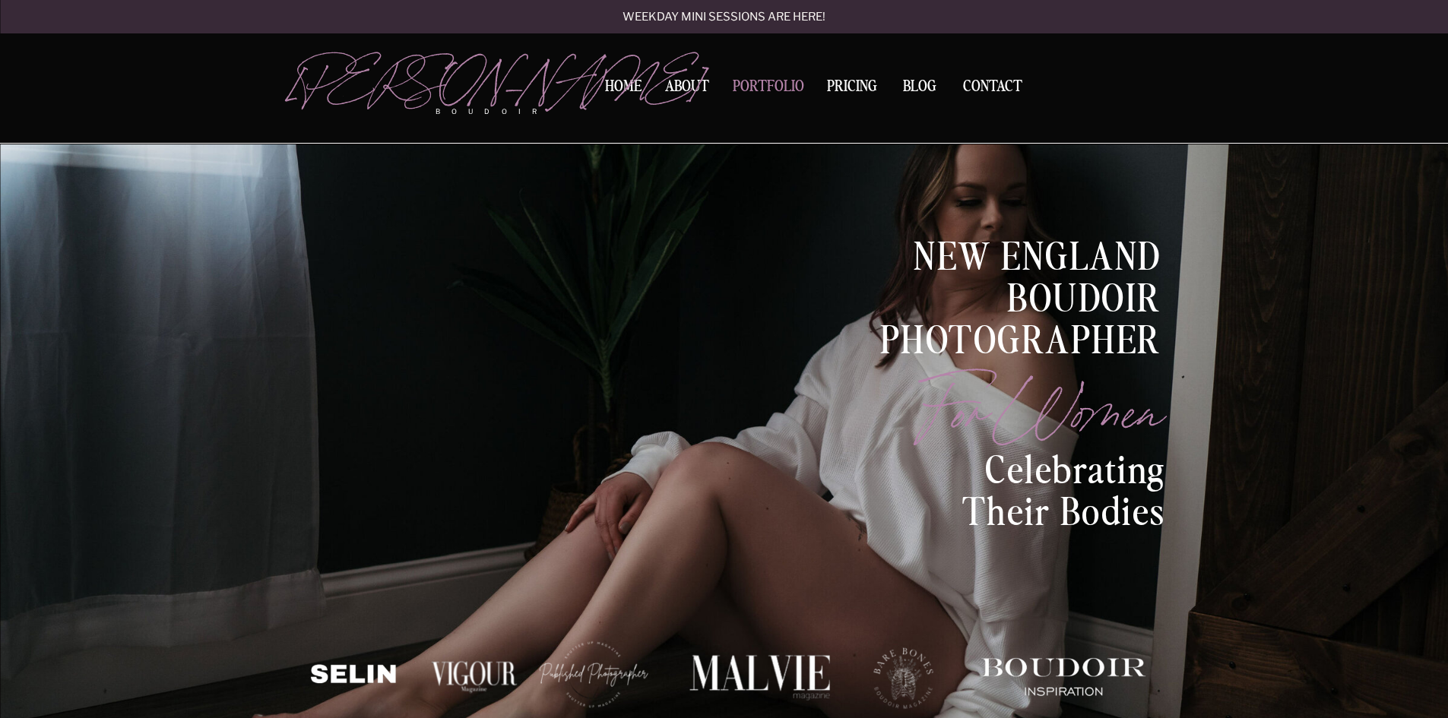
click at [761, 84] on nav "Portfolio" at bounding box center [769, 89] width 82 height 21
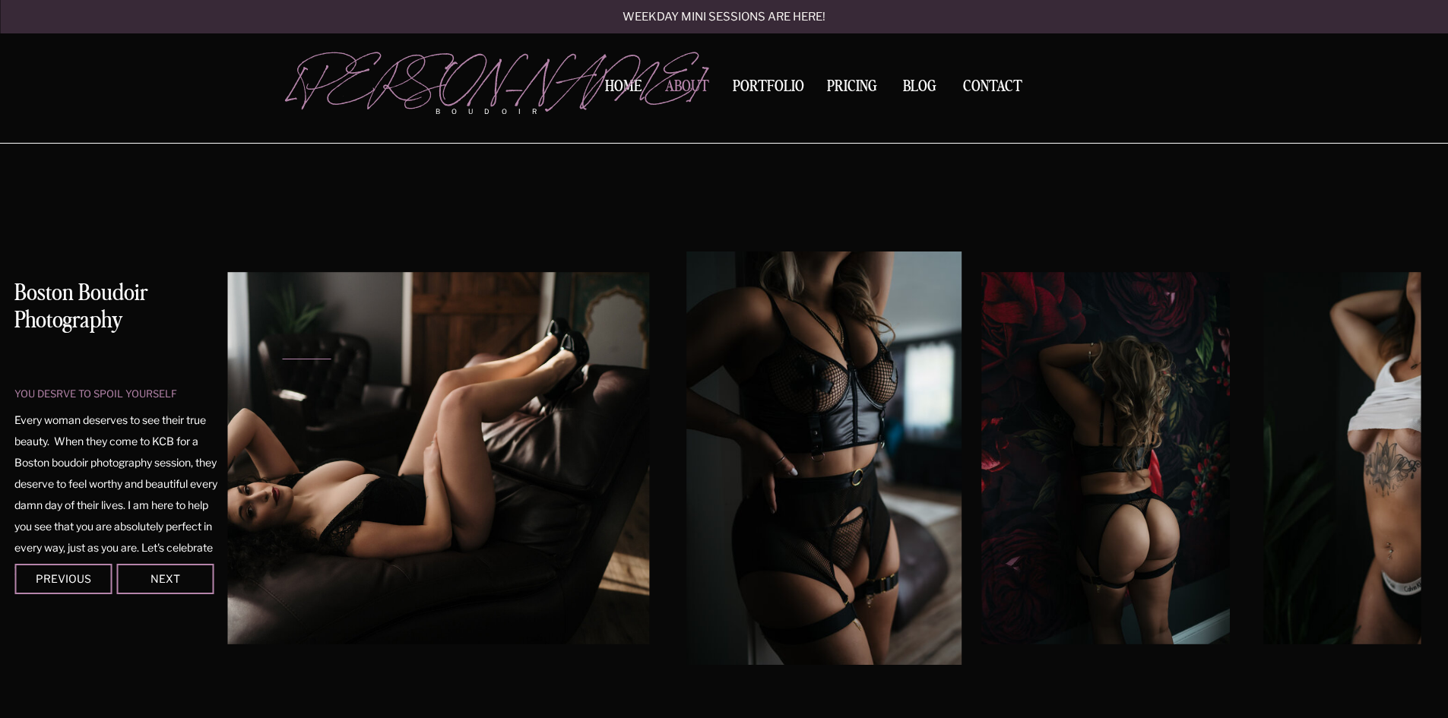
click at [693, 84] on nav "About" at bounding box center [687, 89] width 52 height 21
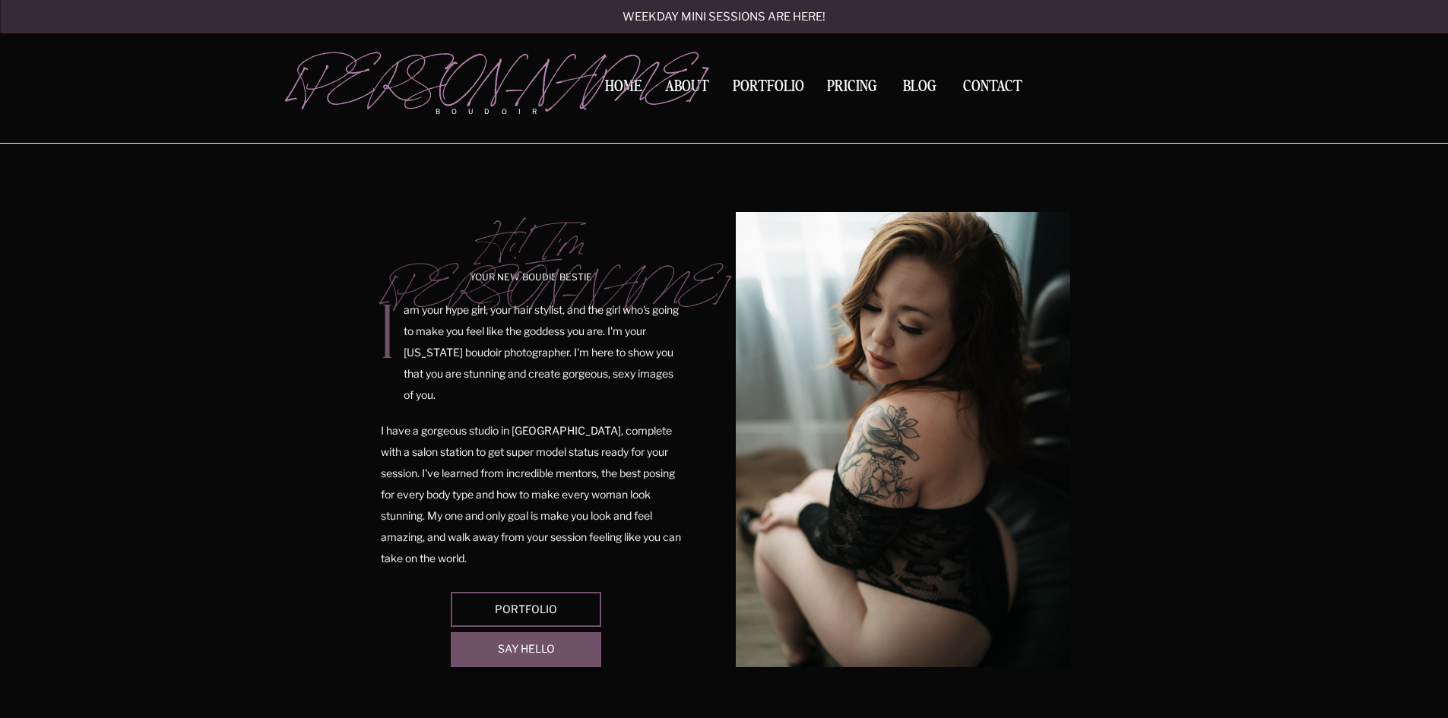
click at [579, 373] on p "am your hype girl, your hair stylist, and the girl who's going to make you feel…" at bounding box center [543, 356] width 278 height 113
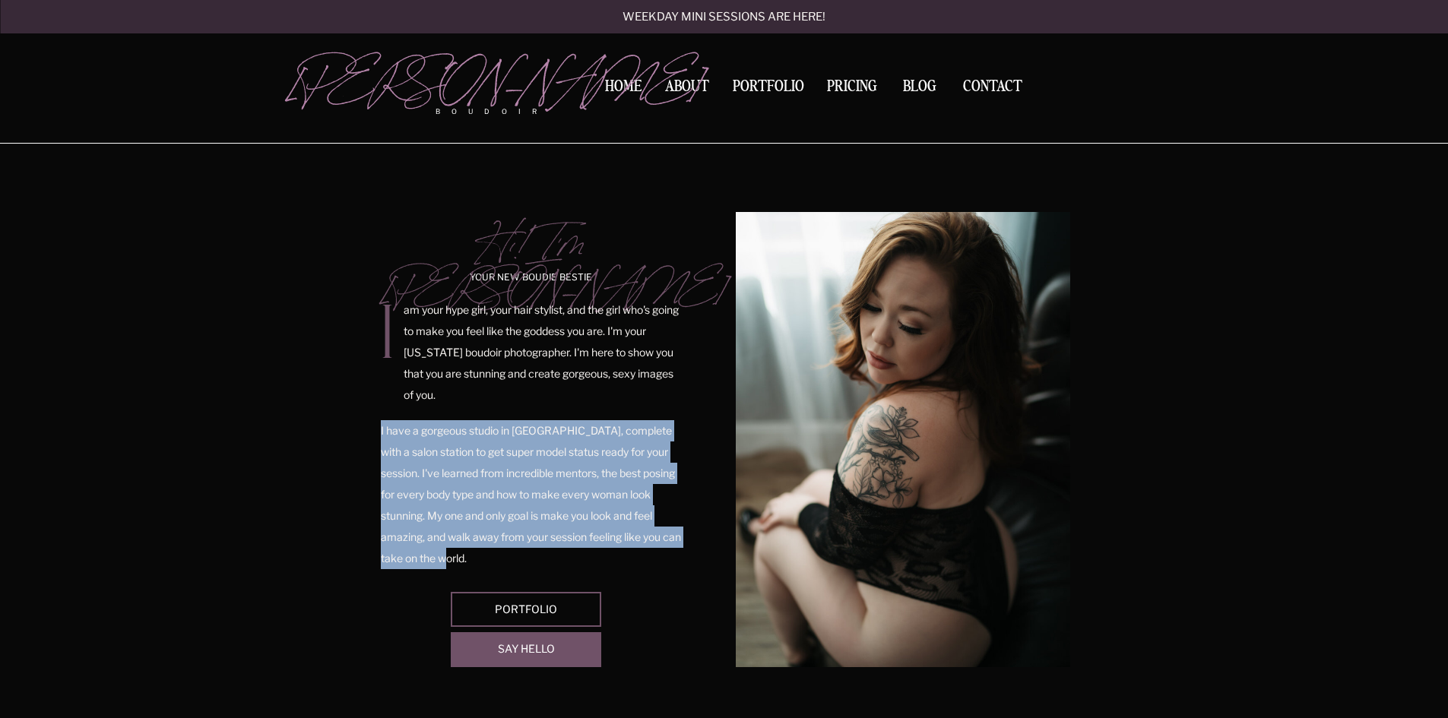
drag, startPoint x: 380, startPoint y: 428, endPoint x: 484, endPoint y: 557, distance: 165.4
click at [484, 557] on p "I have a gorgeous studio in West Boylston, complete with a salon station to get…" at bounding box center [532, 495] width 303 height 150
copy p "I have a gorgeous studio in West Boylston, complete with a salon station to get…"
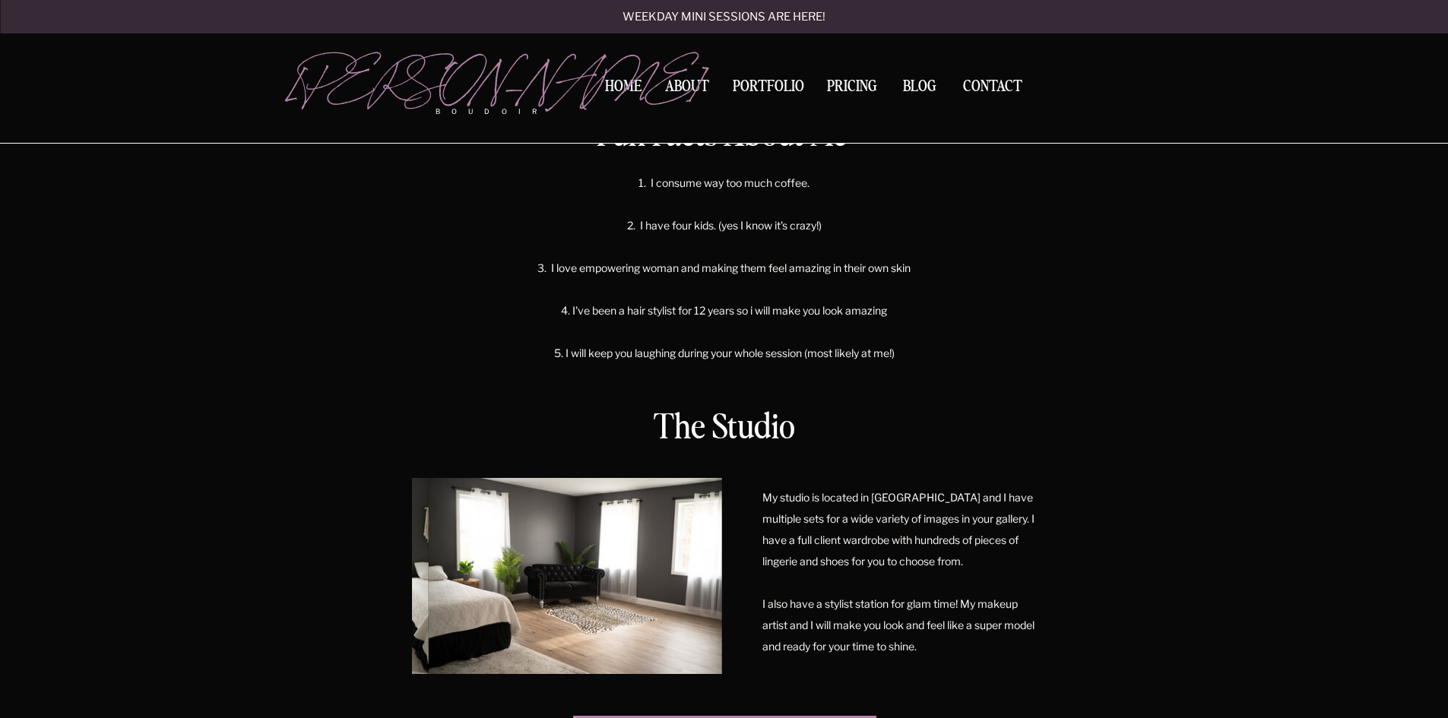
scroll to position [760, 0]
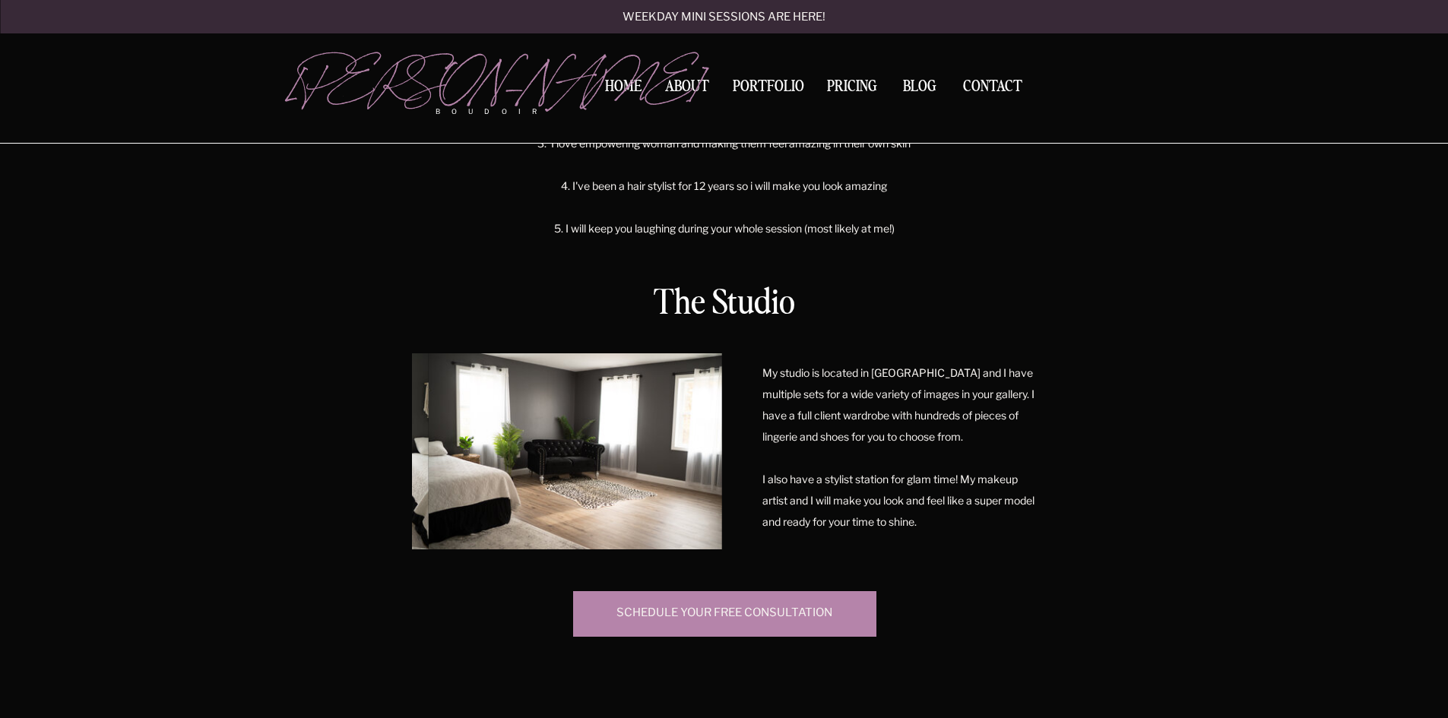
click at [952, 524] on p "My studio is located in West Boylston and I have multiple sets for a wide varie…" at bounding box center [900, 448] width 275 height 170
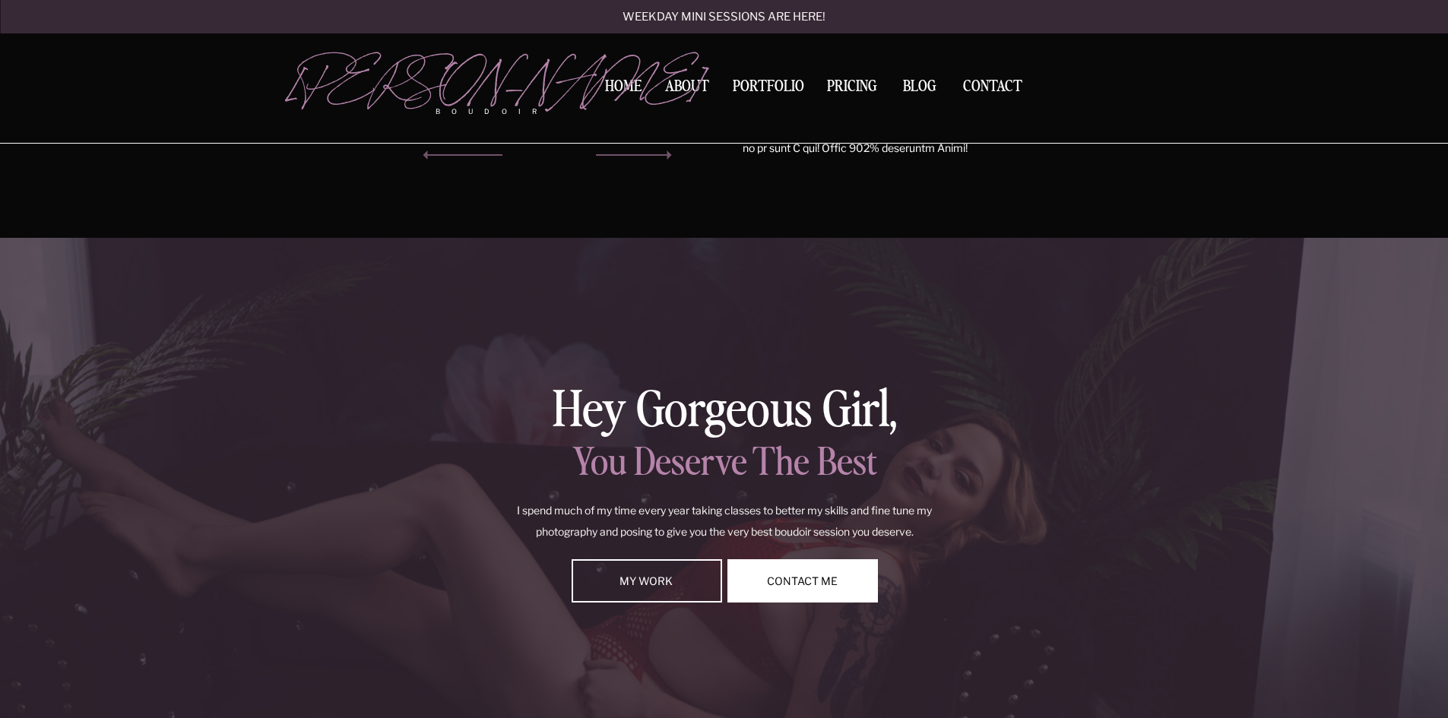
scroll to position [1749, 0]
click at [665, 579] on div "My Work" at bounding box center [646, 585] width 141 height 12
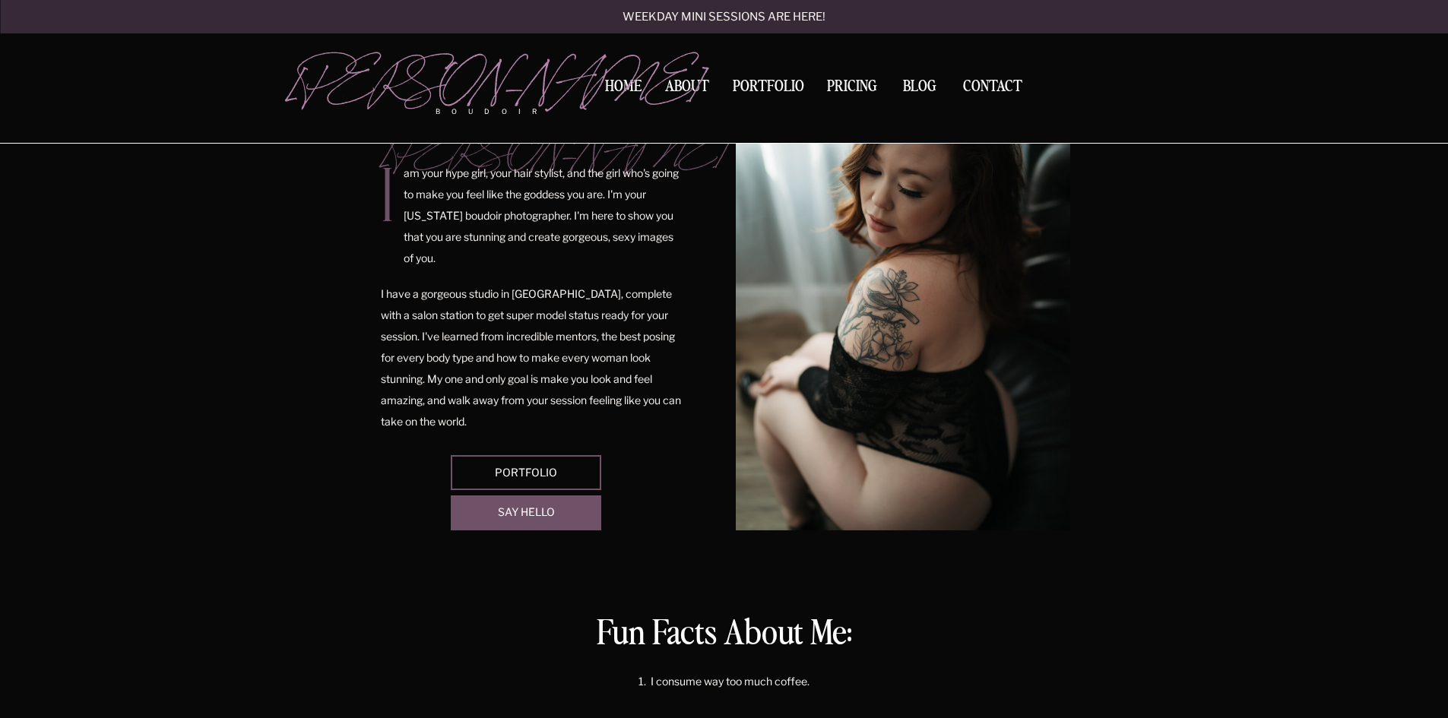
scroll to position [380, 0]
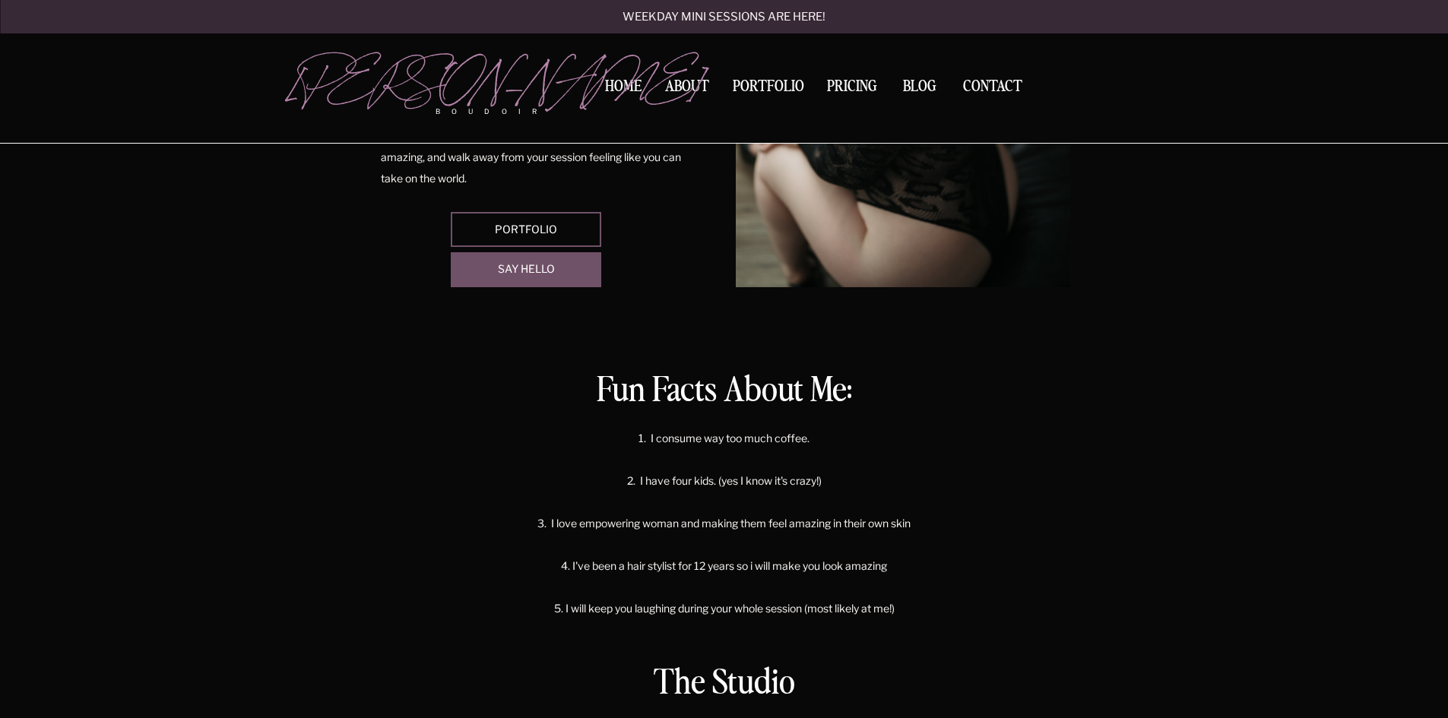
drag, startPoint x: 790, startPoint y: 570, endPoint x: 1140, endPoint y: 334, distance: 422.8
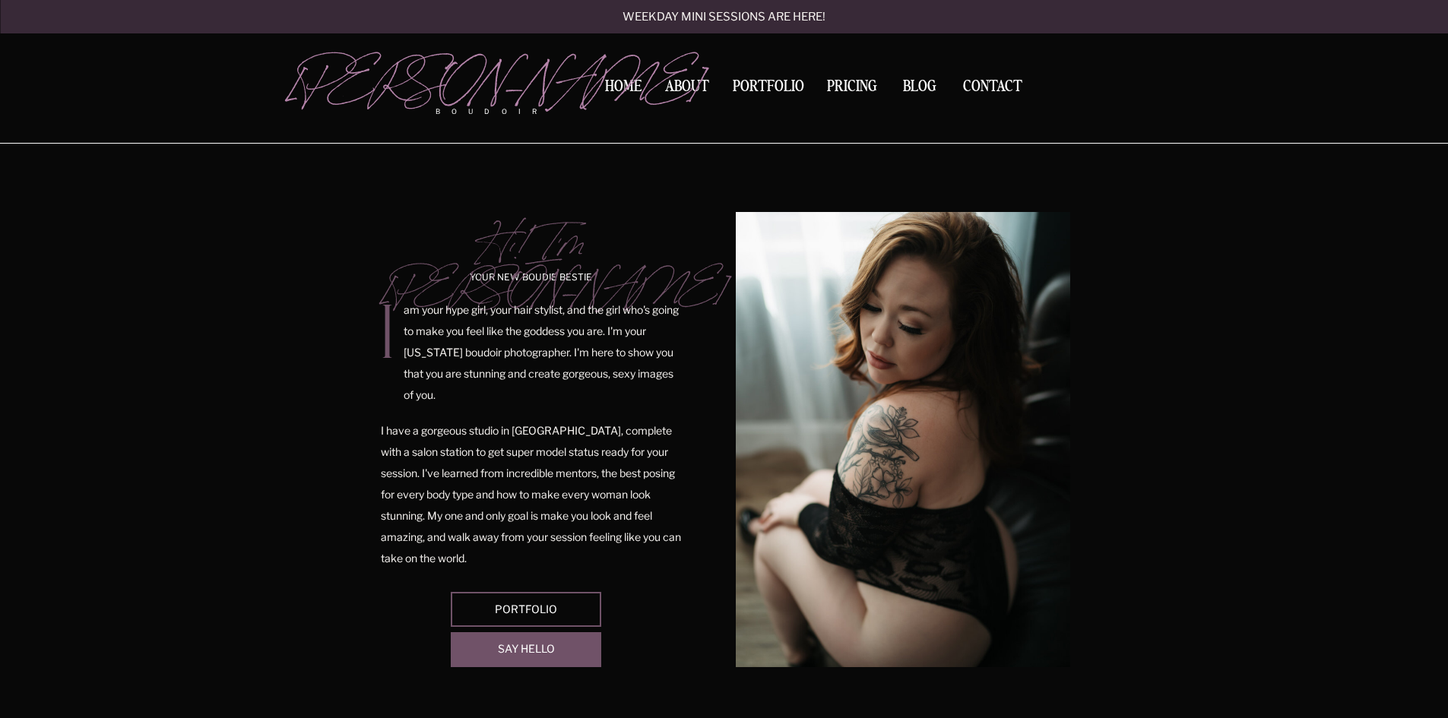
click at [981, 81] on nav "Contact" at bounding box center [992, 87] width 71 height 16
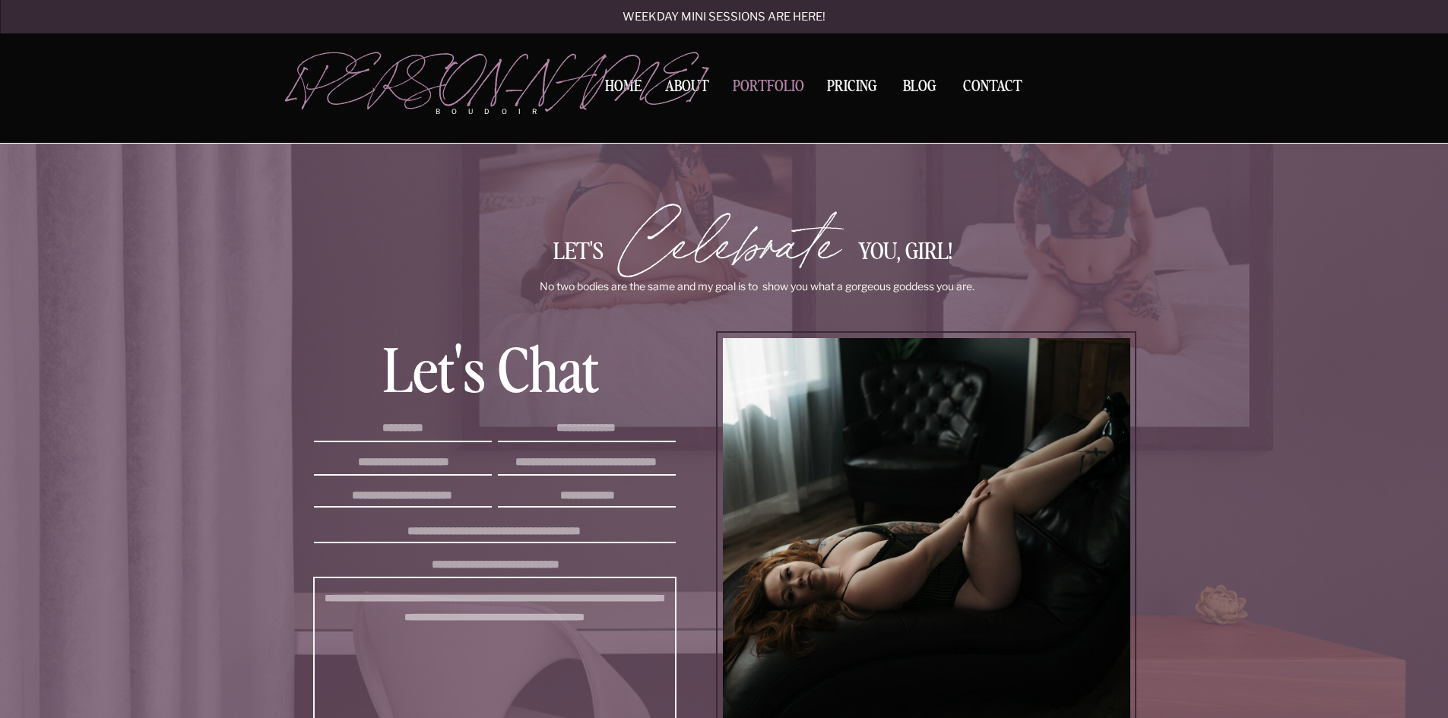
click at [751, 89] on nav "Portfolio" at bounding box center [769, 89] width 82 height 21
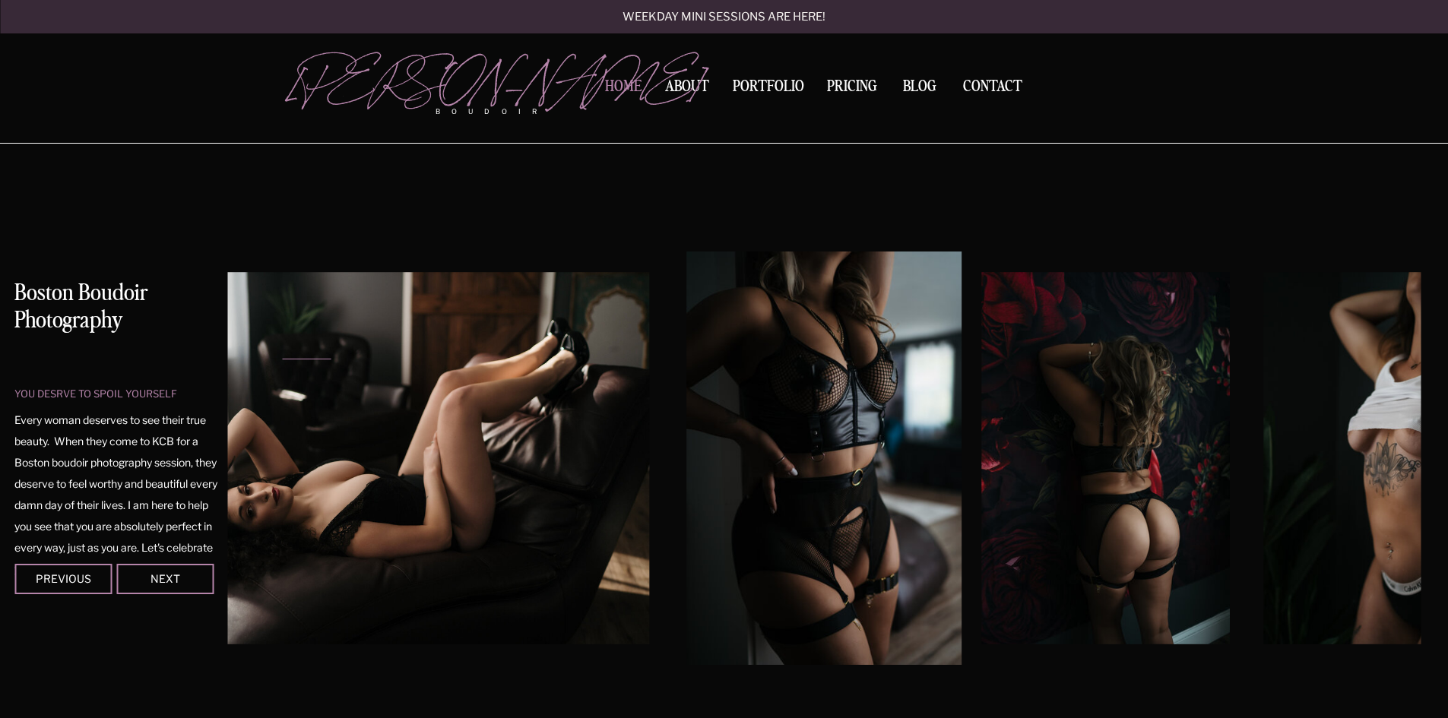
click at [614, 84] on nav "Home" at bounding box center [624, 87] width 48 height 16
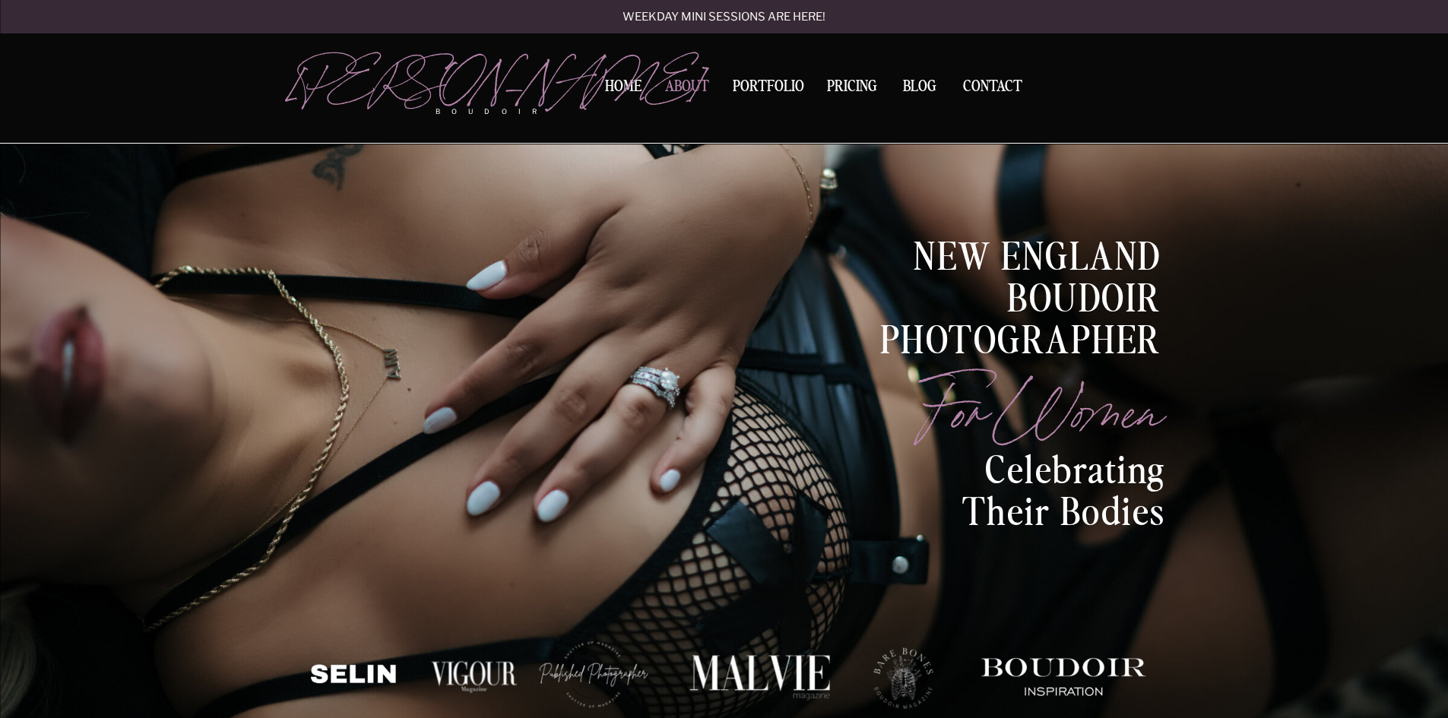
click at [686, 90] on nav "About" at bounding box center [687, 89] width 52 height 21
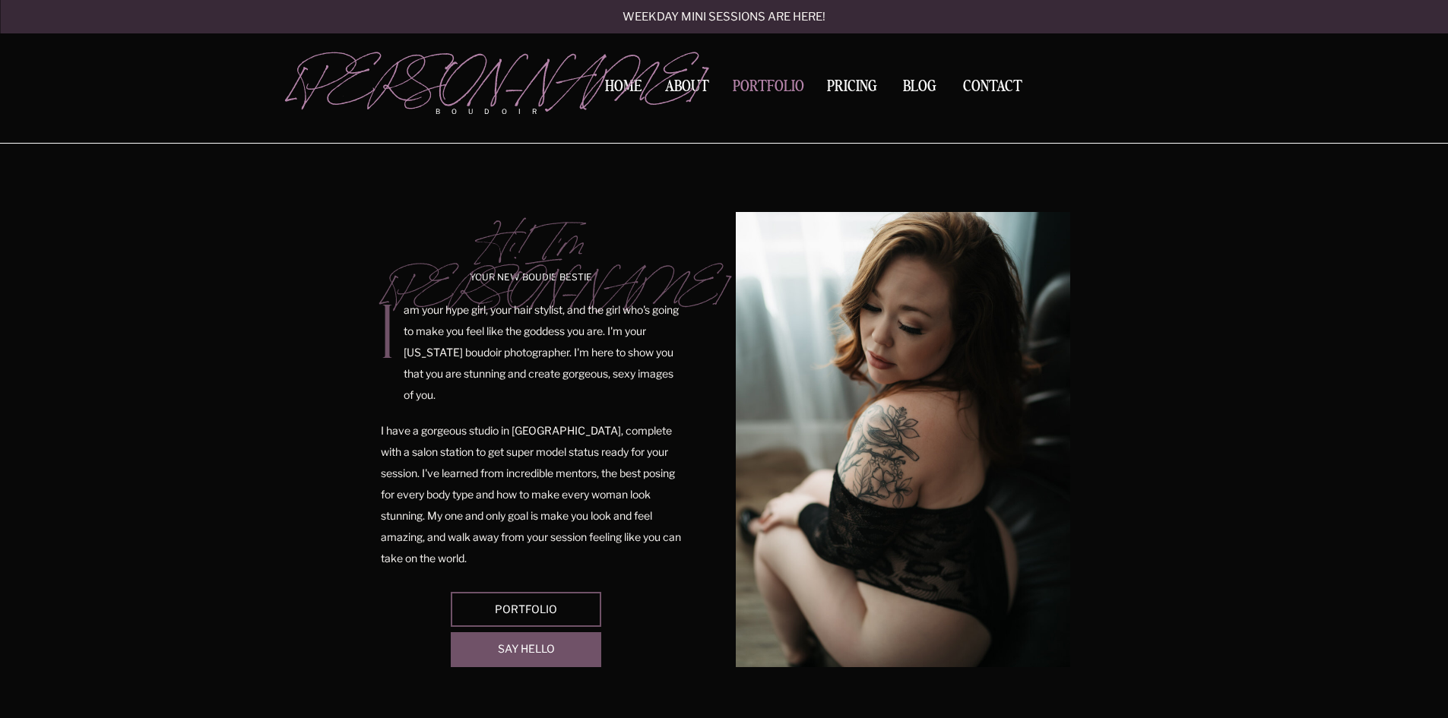
click at [779, 84] on nav "Portfolio" at bounding box center [769, 89] width 82 height 21
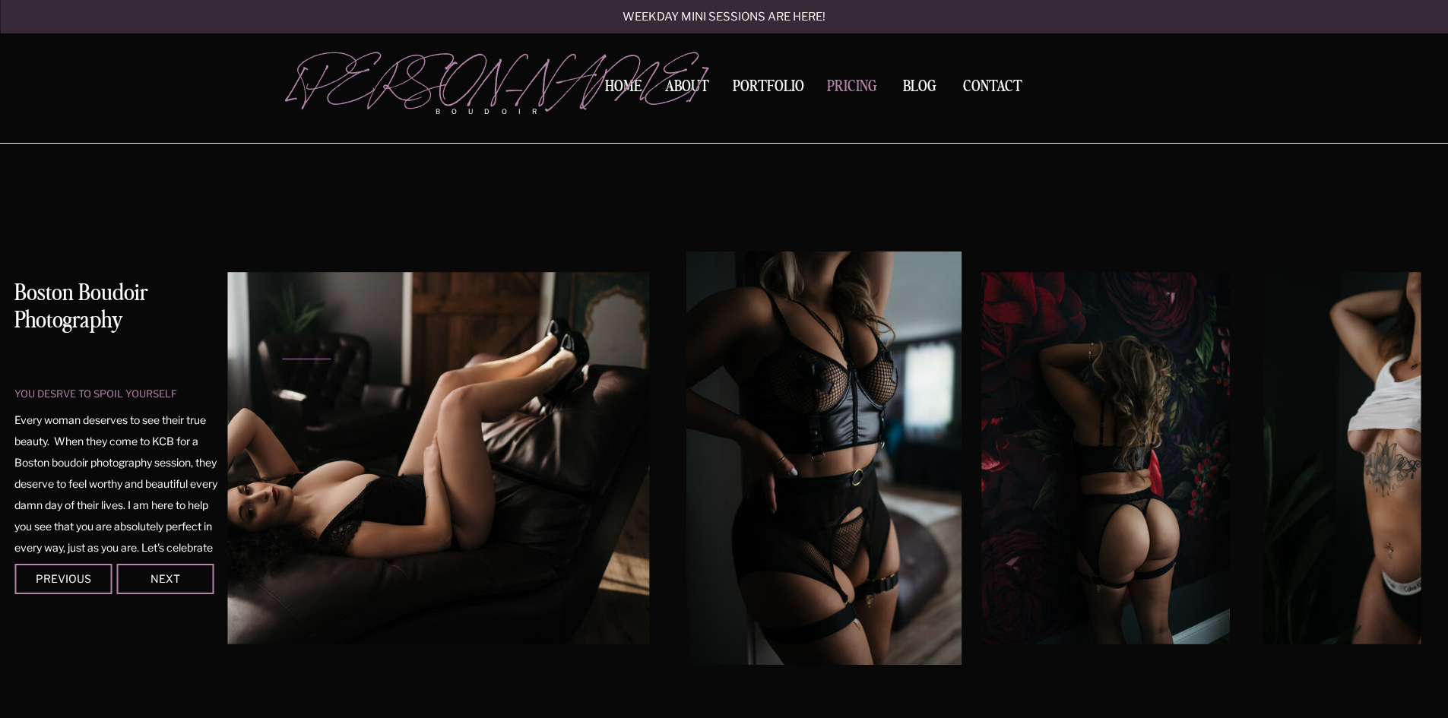
click at [844, 90] on nav "Pricing" at bounding box center [852, 89] width 59 height 21
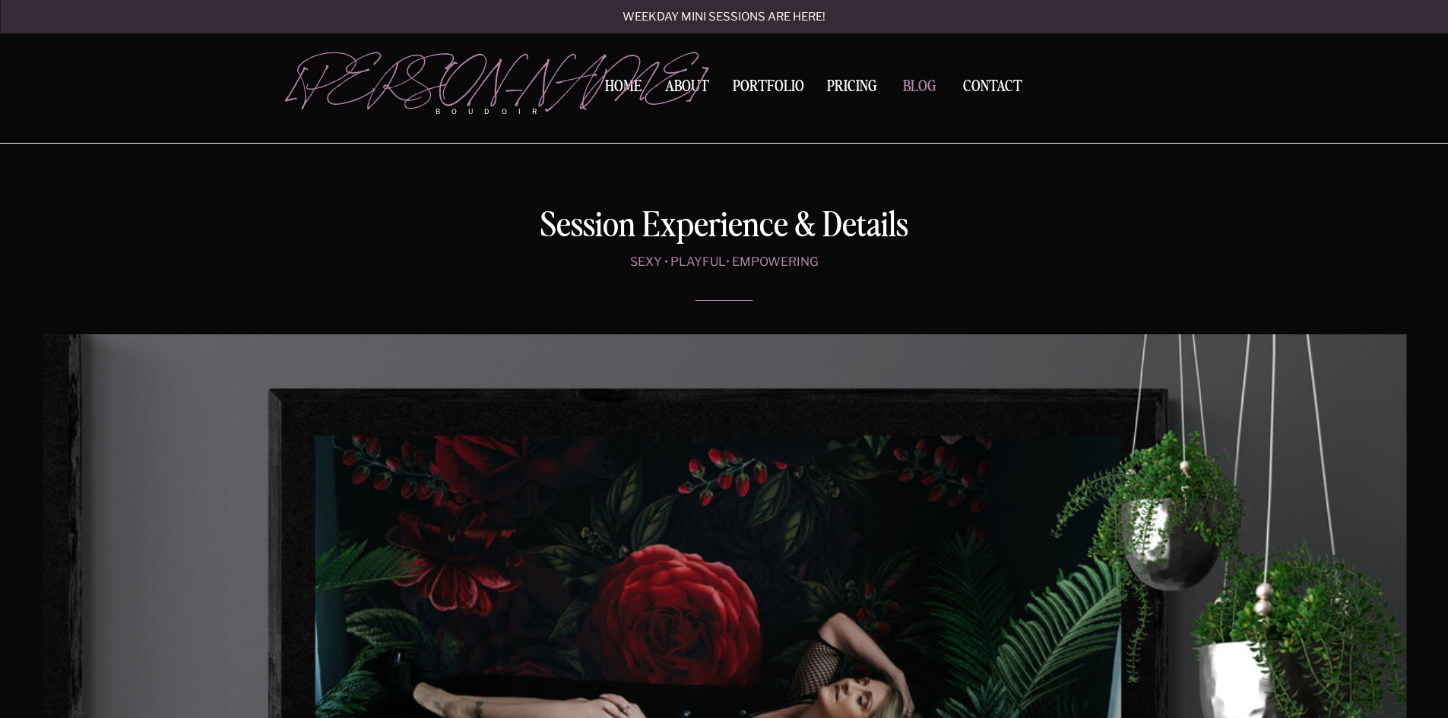
click at [921, 86] on nav "BLOG" at bounding box center [919, 86] width 47 height 14
click at [911, 93] on nav "BLOG" at bounding box center [919, 86] width 47 height 14
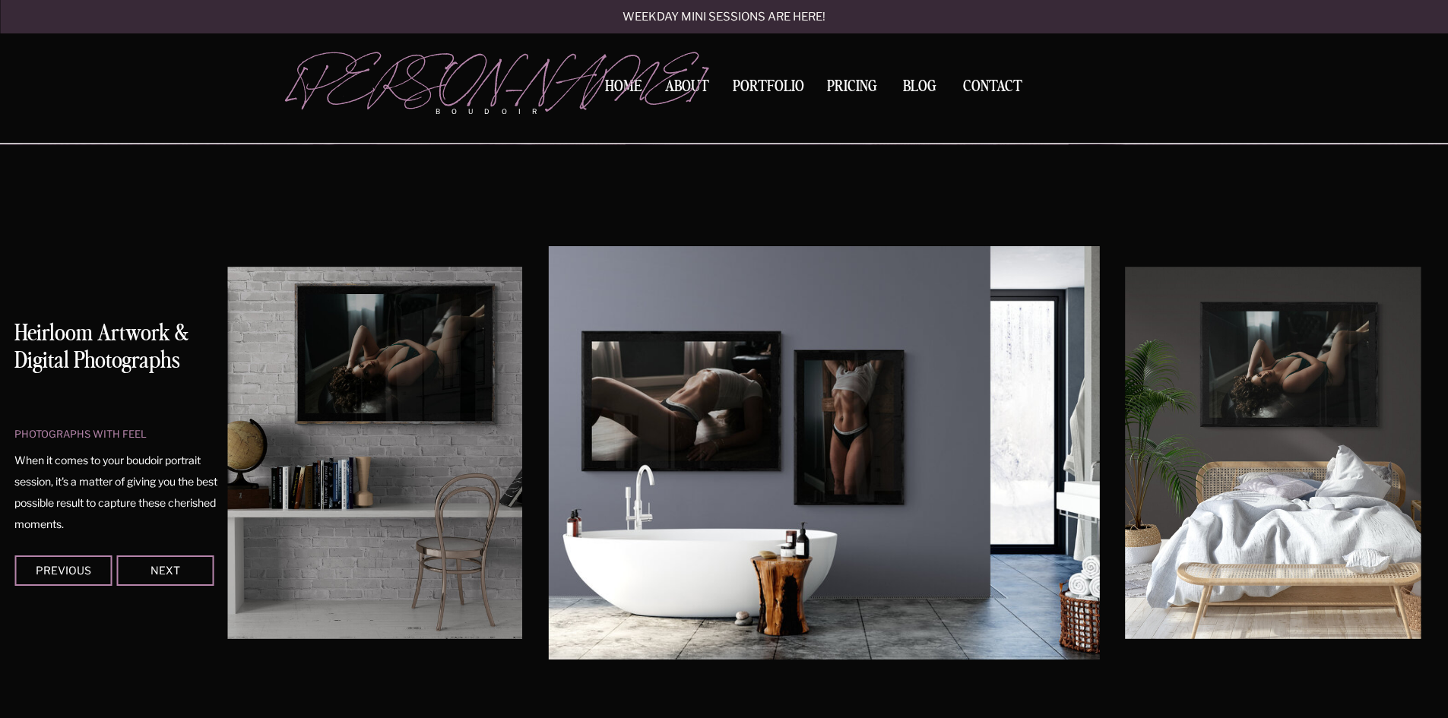
scroll to position [2889, 0]
